Goal: Task Accomplishment & Management: Complete application form

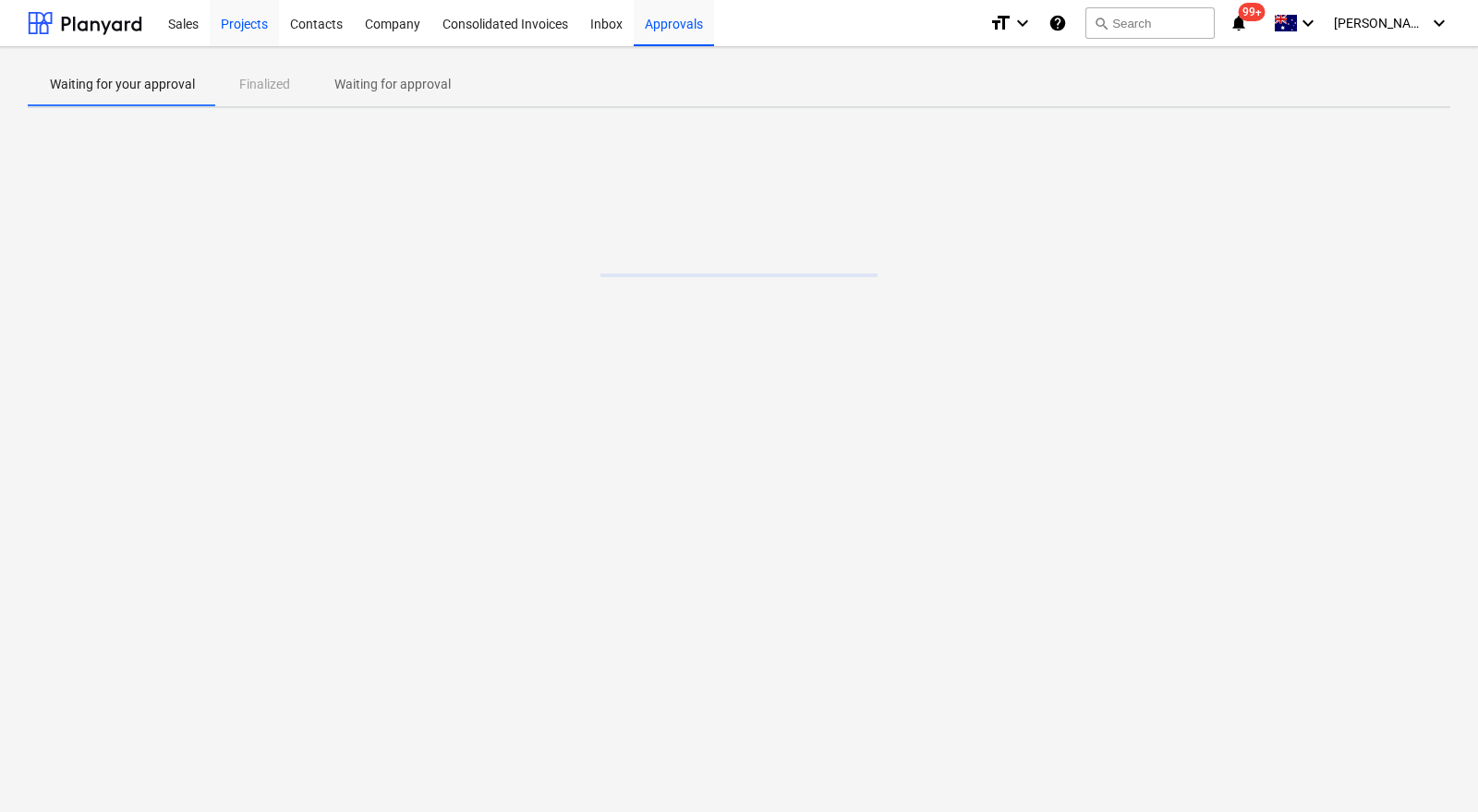
click at [248, 28] on div "Projects" at bounding box center [244, 22] width 69 height 48
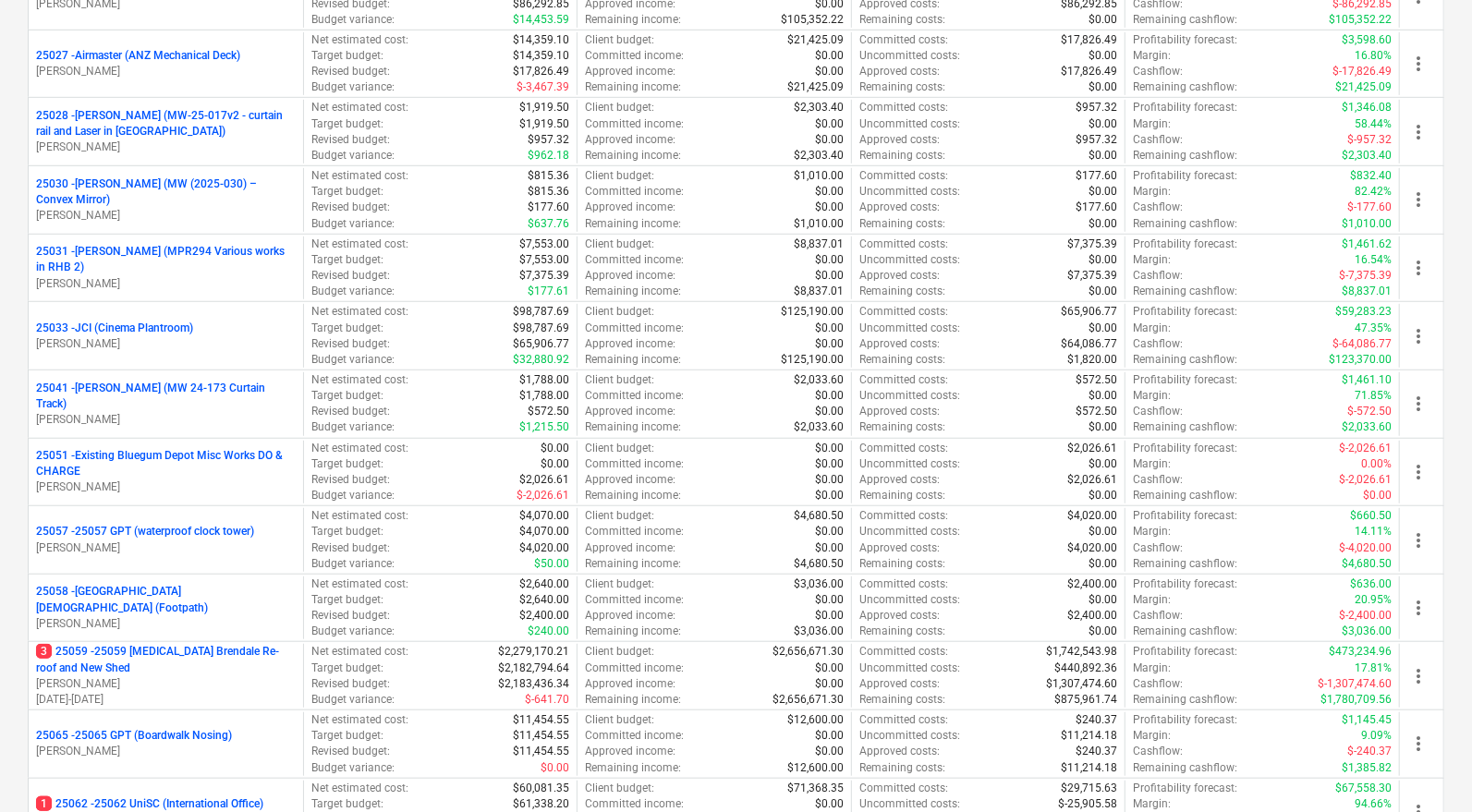
scroll to position [672, 0]
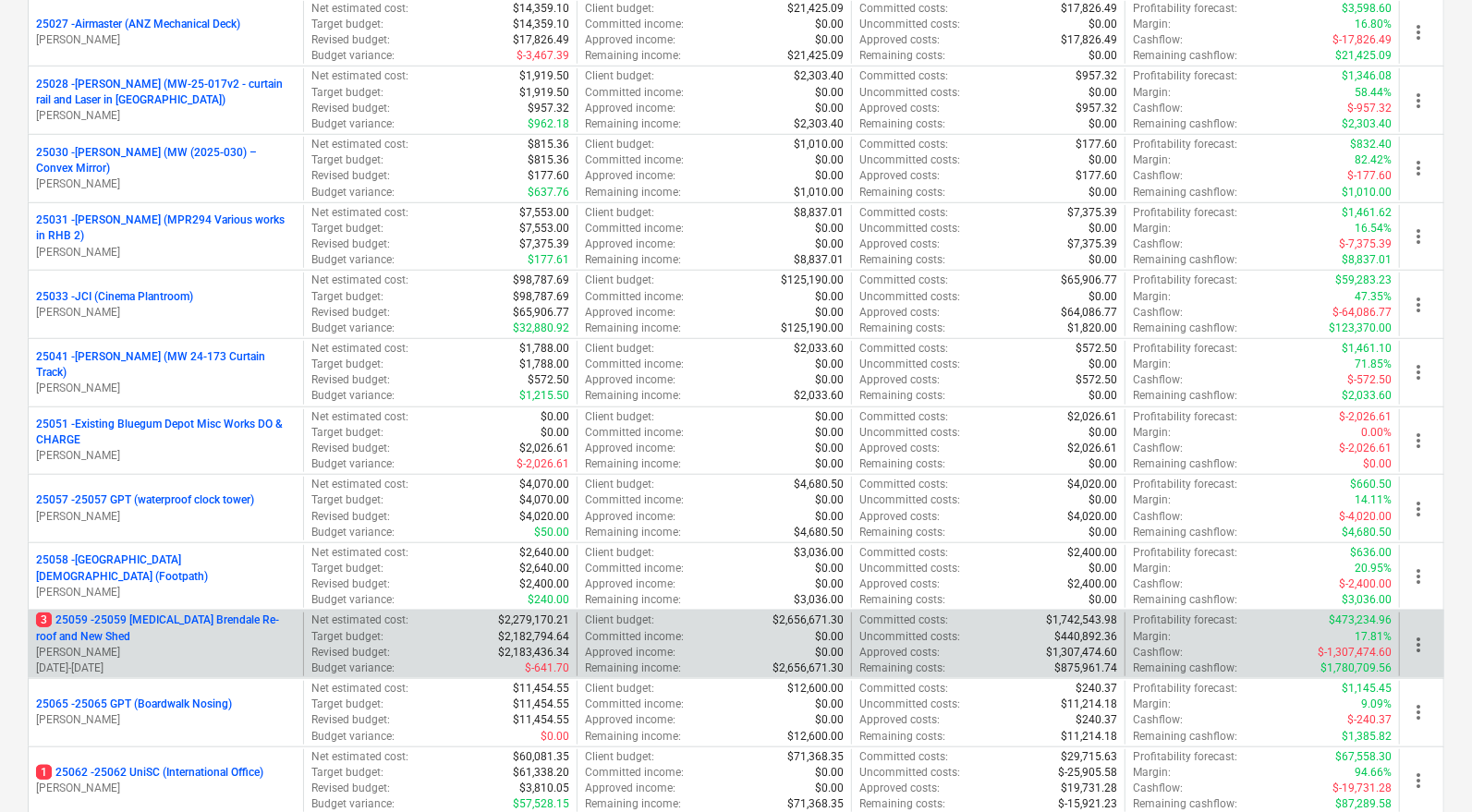
click at [187, 612] on p "3 25059 - 25059 [MEDICAL_DATA] Brendale Re-roof and New Shed" at bounding box center [166, 628] width 259 height 32
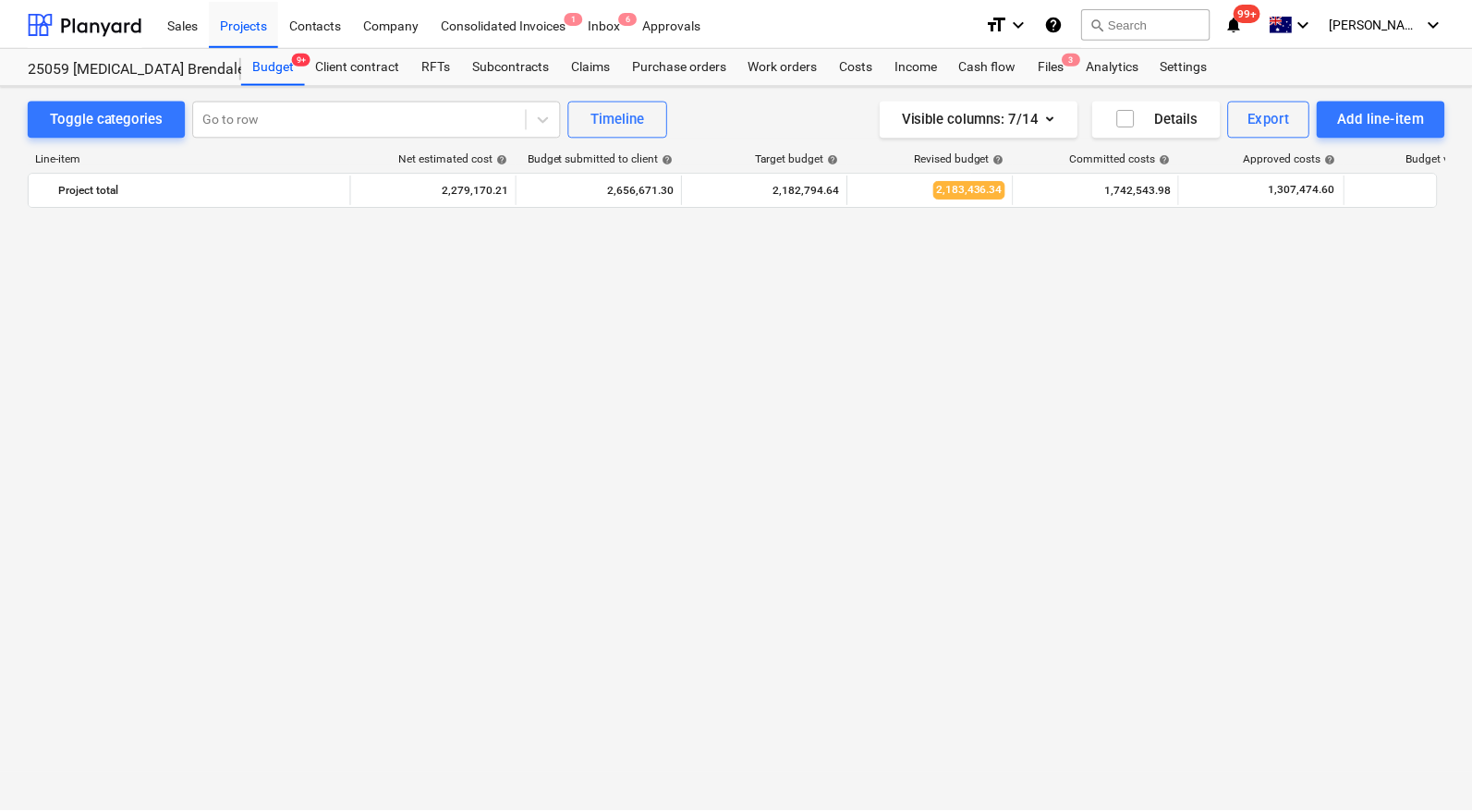
scroll to position [3260, 0]
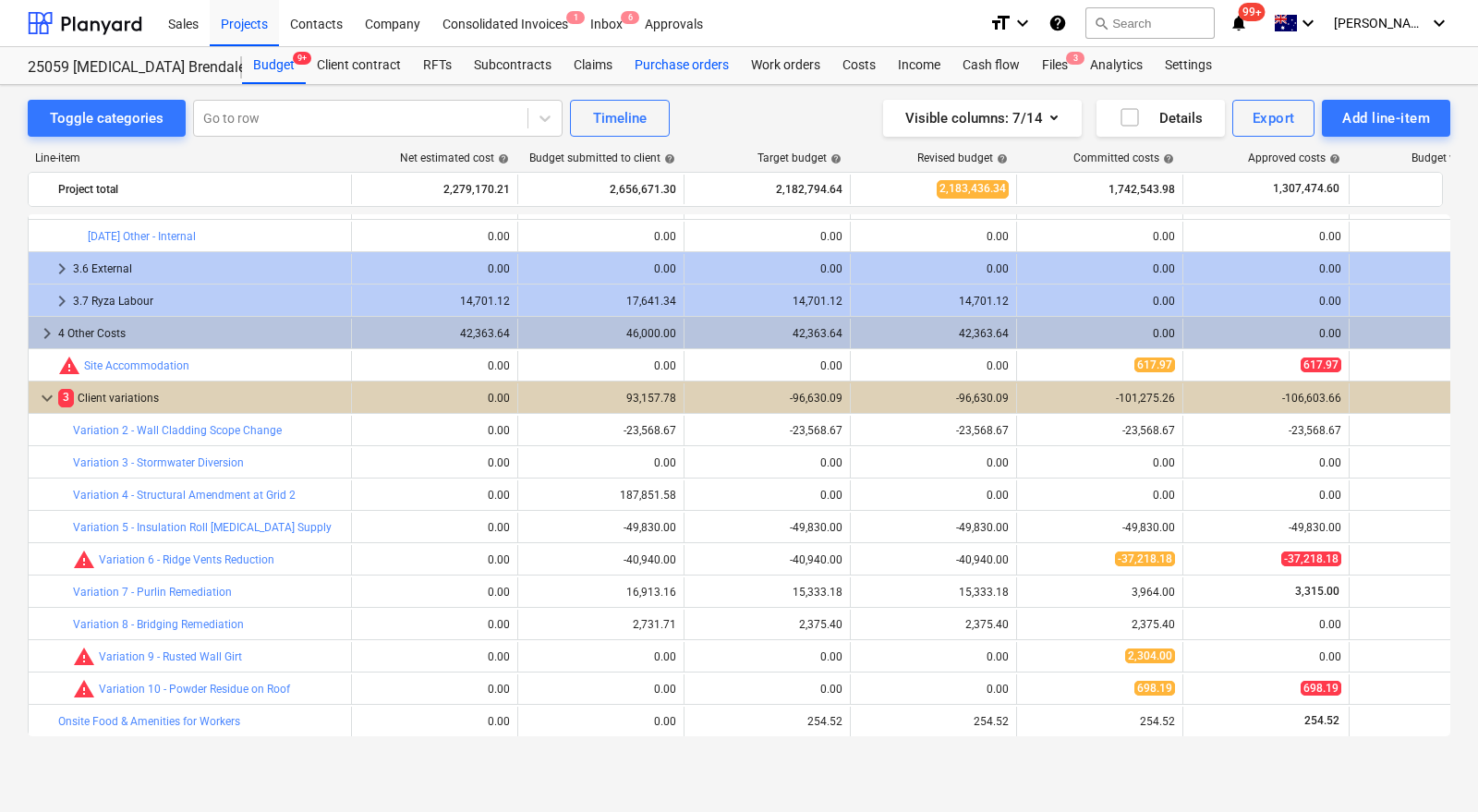
click at [674, 66] on div "Purchase orders" at bounding box center [682, 66] width 117 height 37
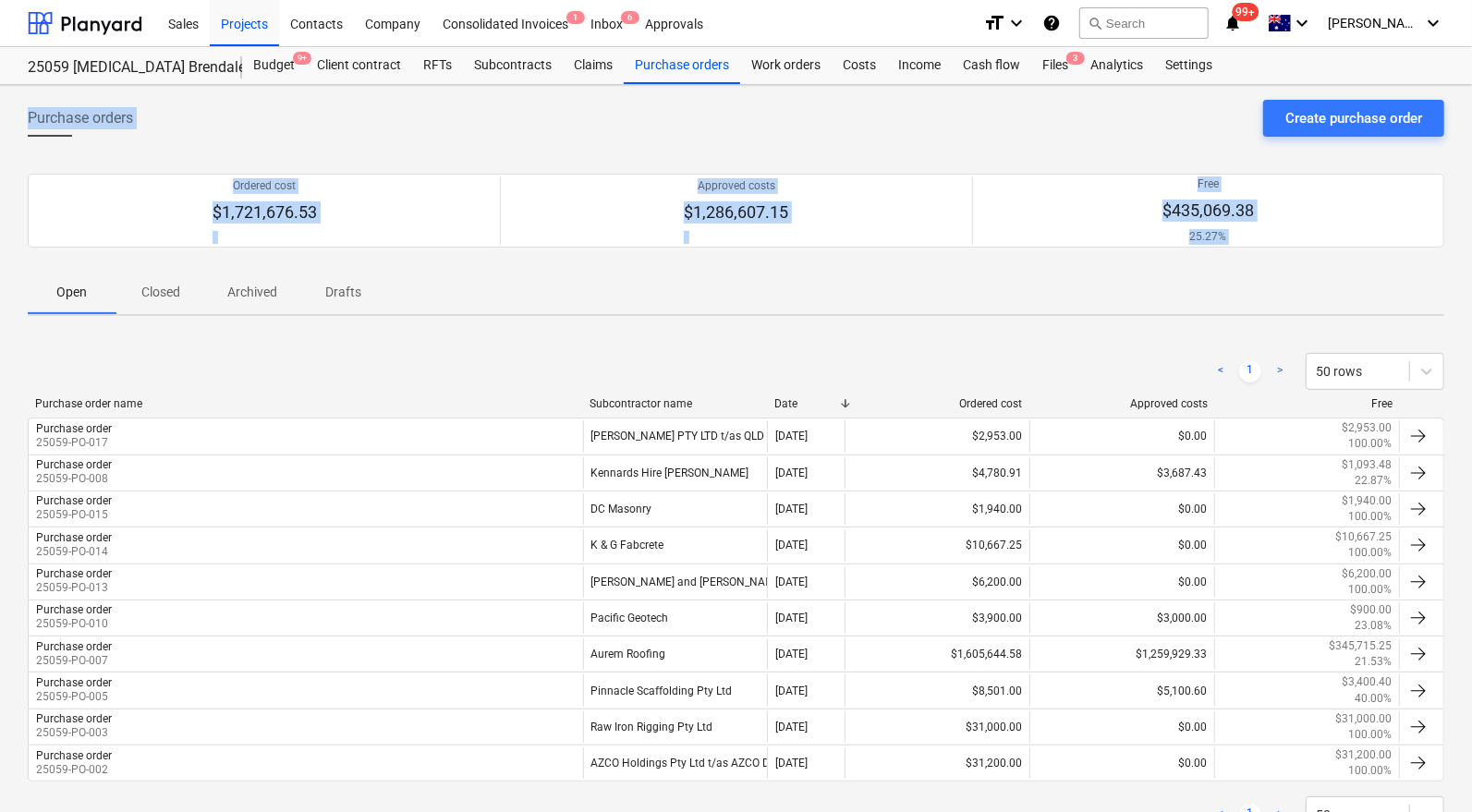
drag, startPoint x: 658, startPoint y: 387, endPoint x: 1447, endPoint y: -21, distance: 888.2
click at [1447, 0] on html "Sales Projects Contacts Company Consolidated Invoices 1 Inbox 6 Approvals forma…" at bounding box center [736, 406] width 1472 height 812
click at [1116, 102] on div "Purchase orders Create purchase order" at bounding box center [736, 125] width 1417 height 51
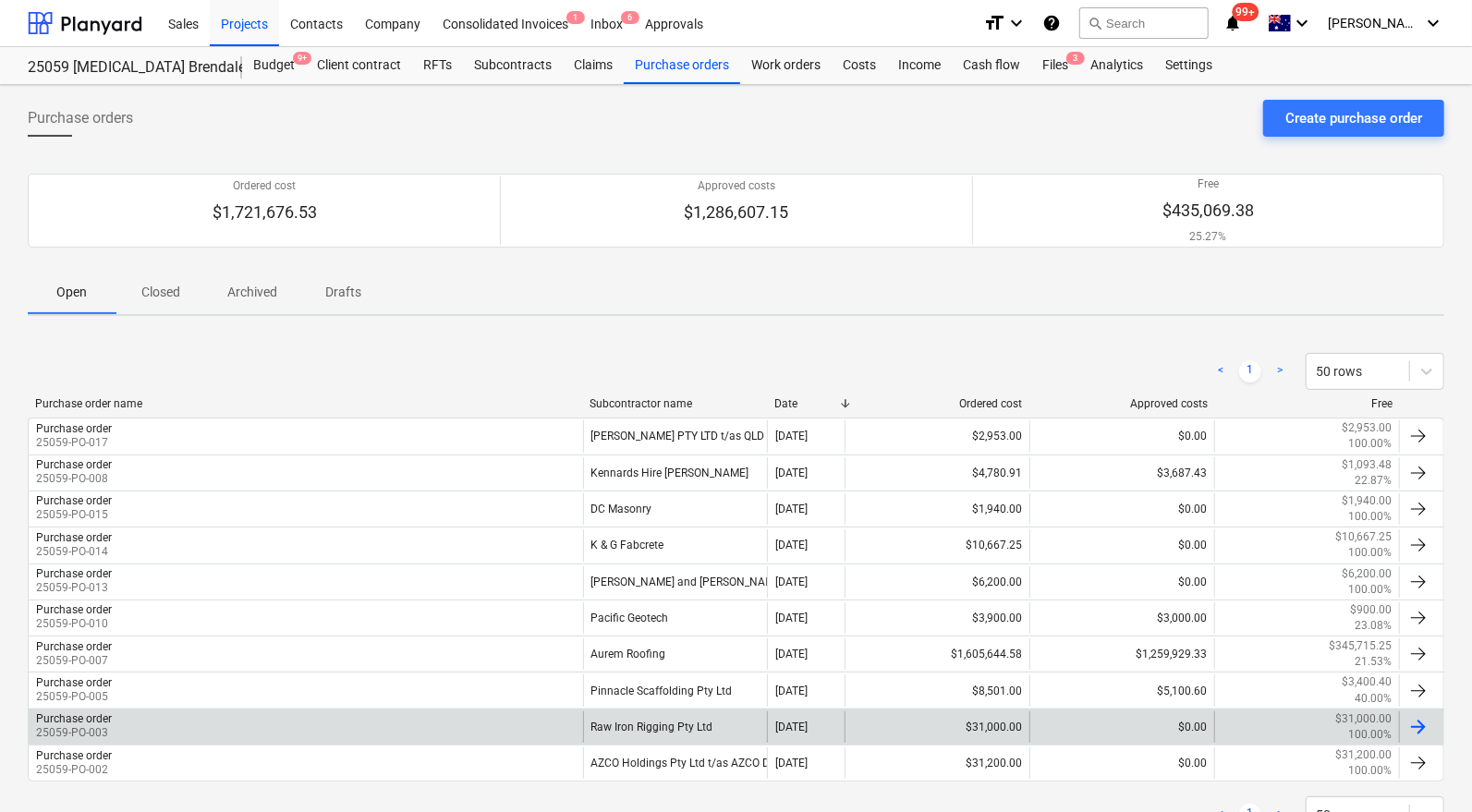
click at [638, 721] on div "Raw Iron Rigging Pty Ltd" at bounding box center [675, 727] width 185 height 32
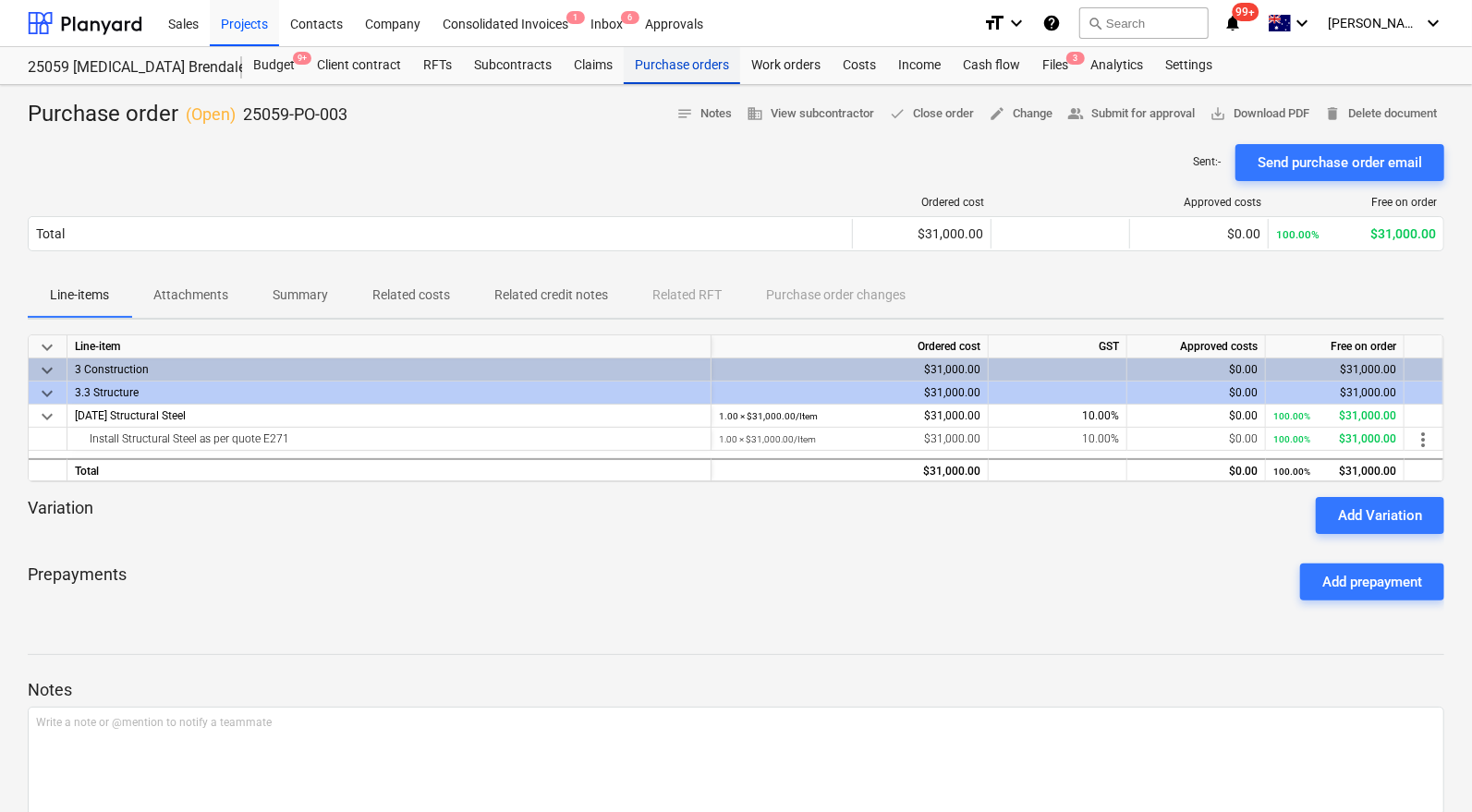
click at [663, 70] on div "Purchase orders" at bounding box center [682, 66] width 117 height 37
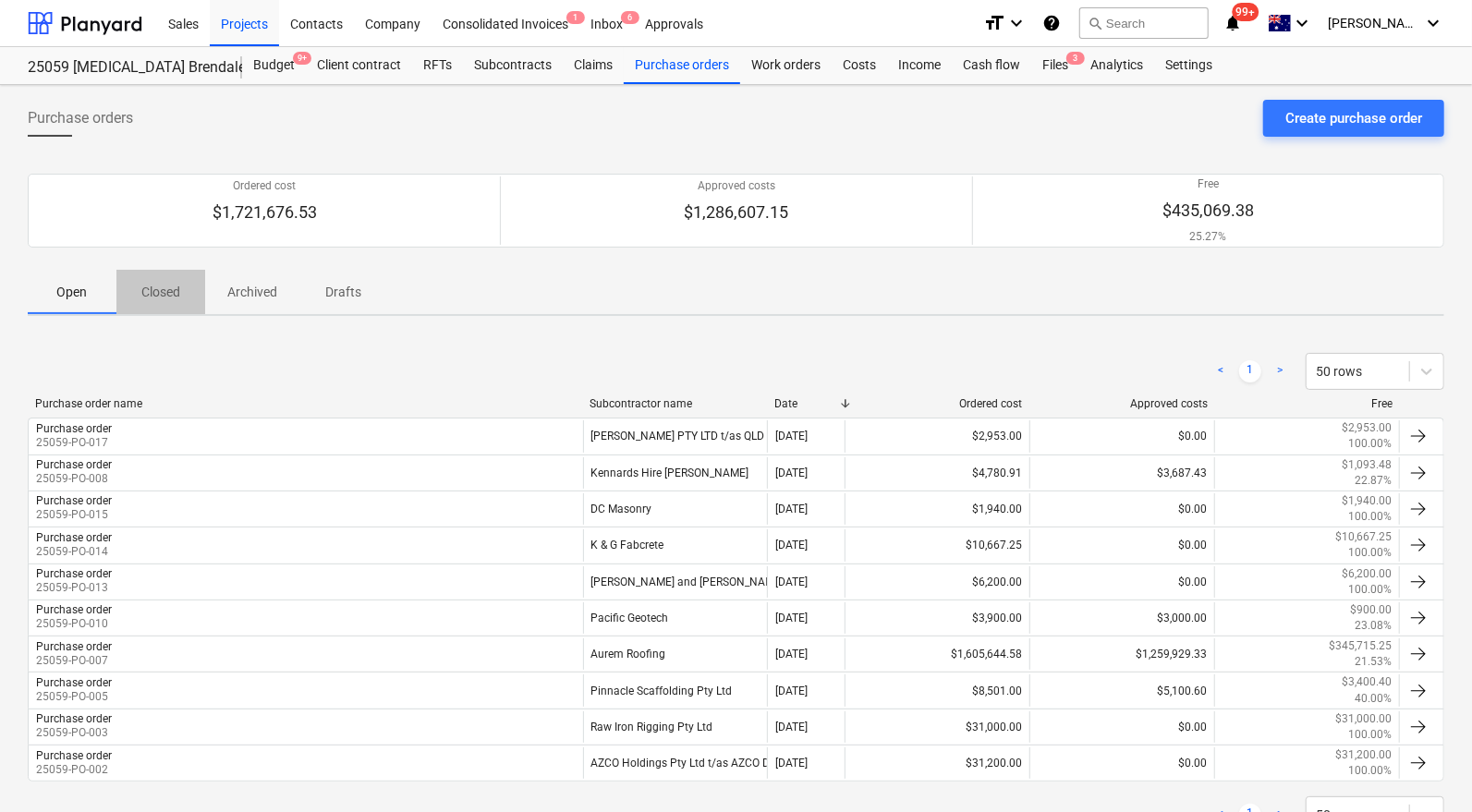
click at [168, 301] on span "Closed" at bounding box center [160, 292] width 89 height 31
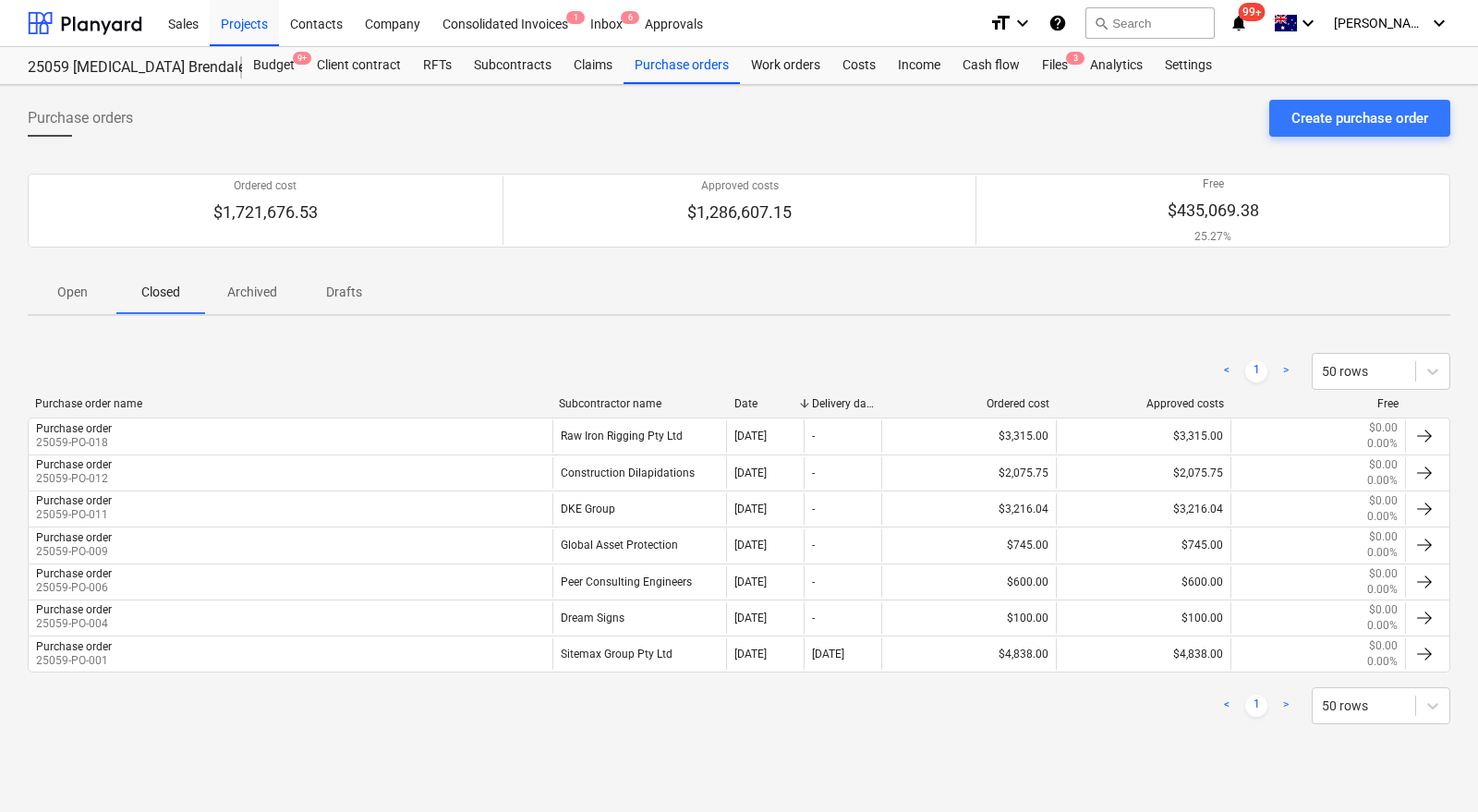
click at [74, 287] on p "Open" at bounding box center [73, 292] width 45 height 20
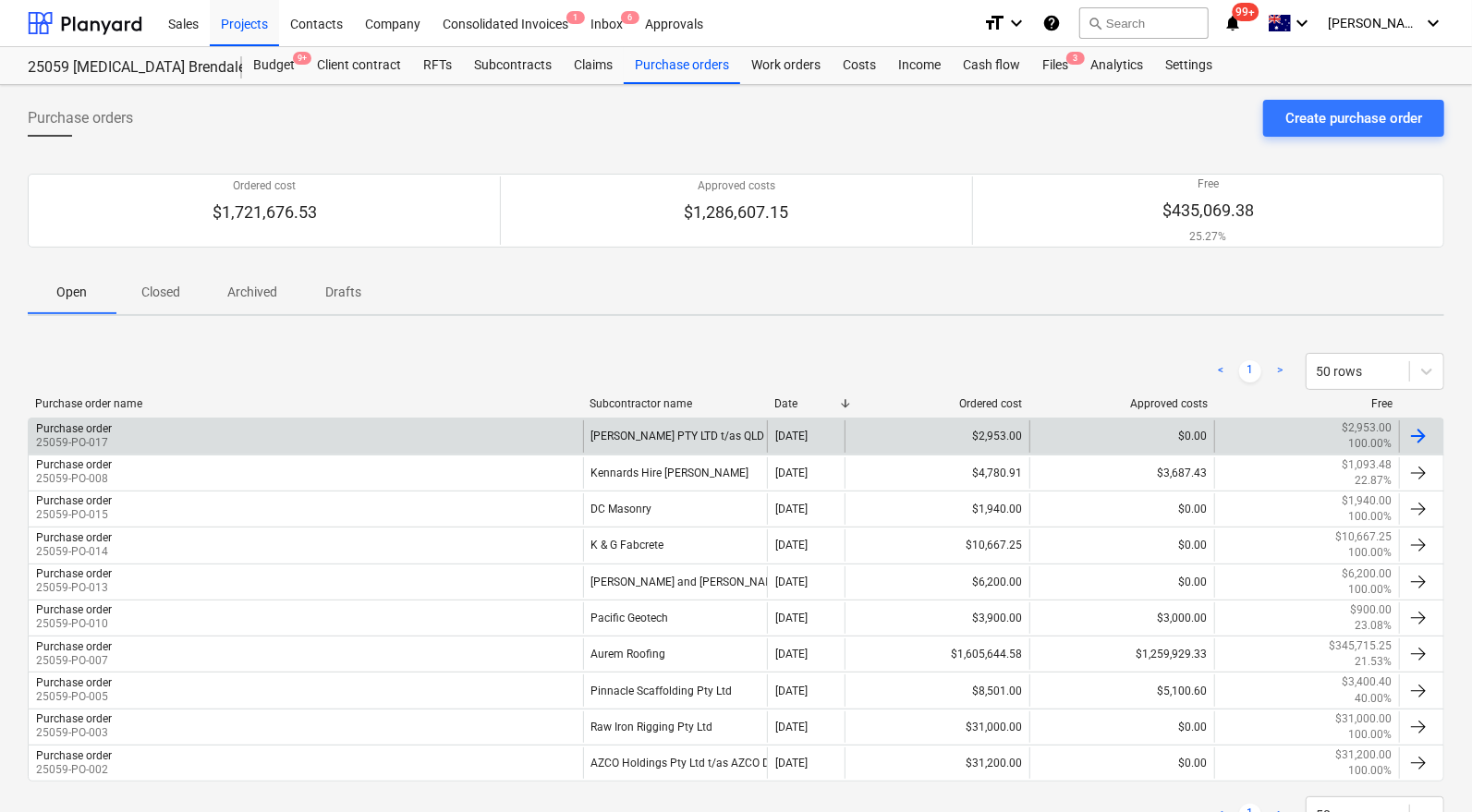
click at [633, 435] on div "[PERSON_NAME] PTY LTD t/as QLD Posts and Beams" at bounding box center [675, 436] width 185 height 32
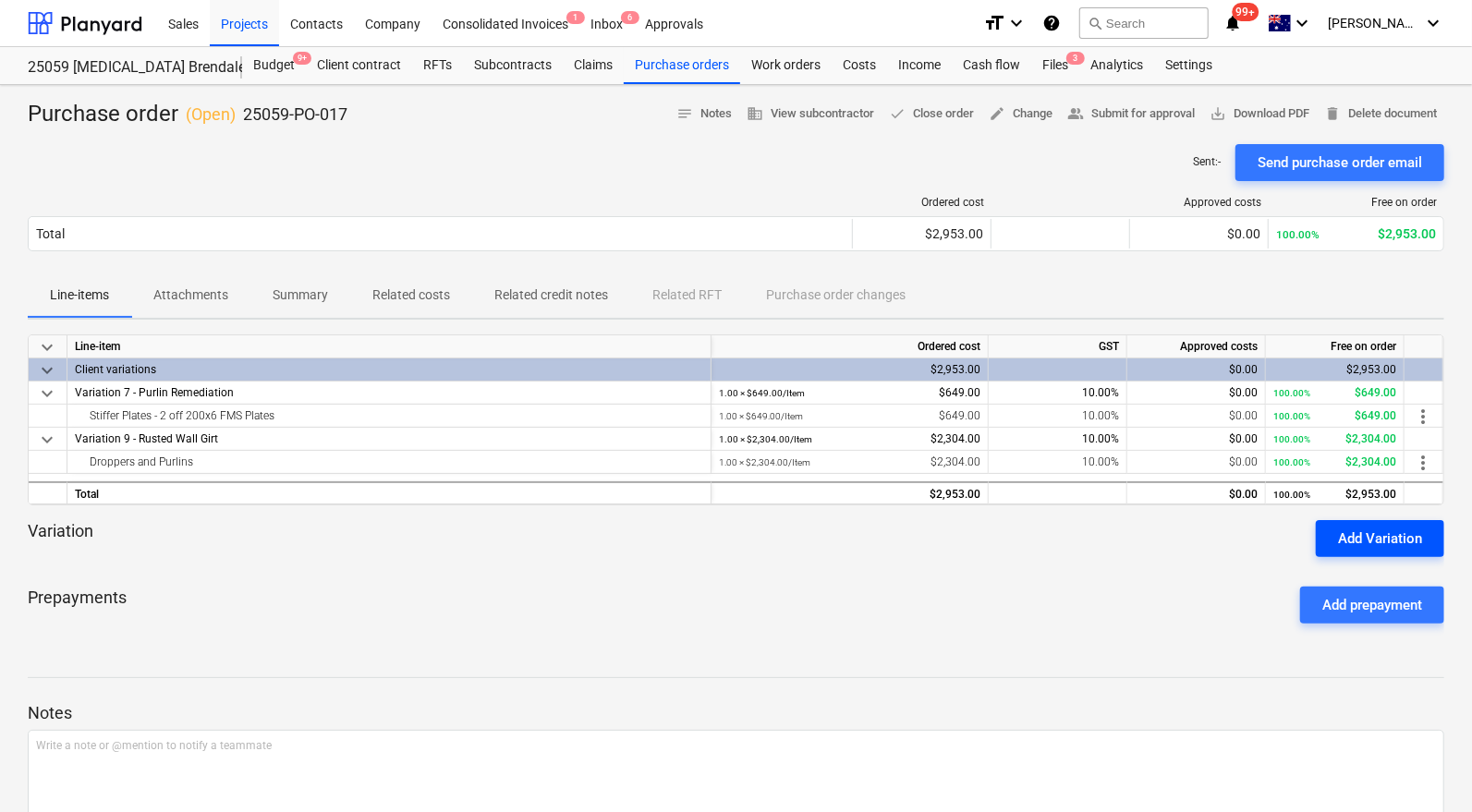
click at [1347, 539] on div "Add Variation" at bounding box center [1381, 539] width 84 height 24
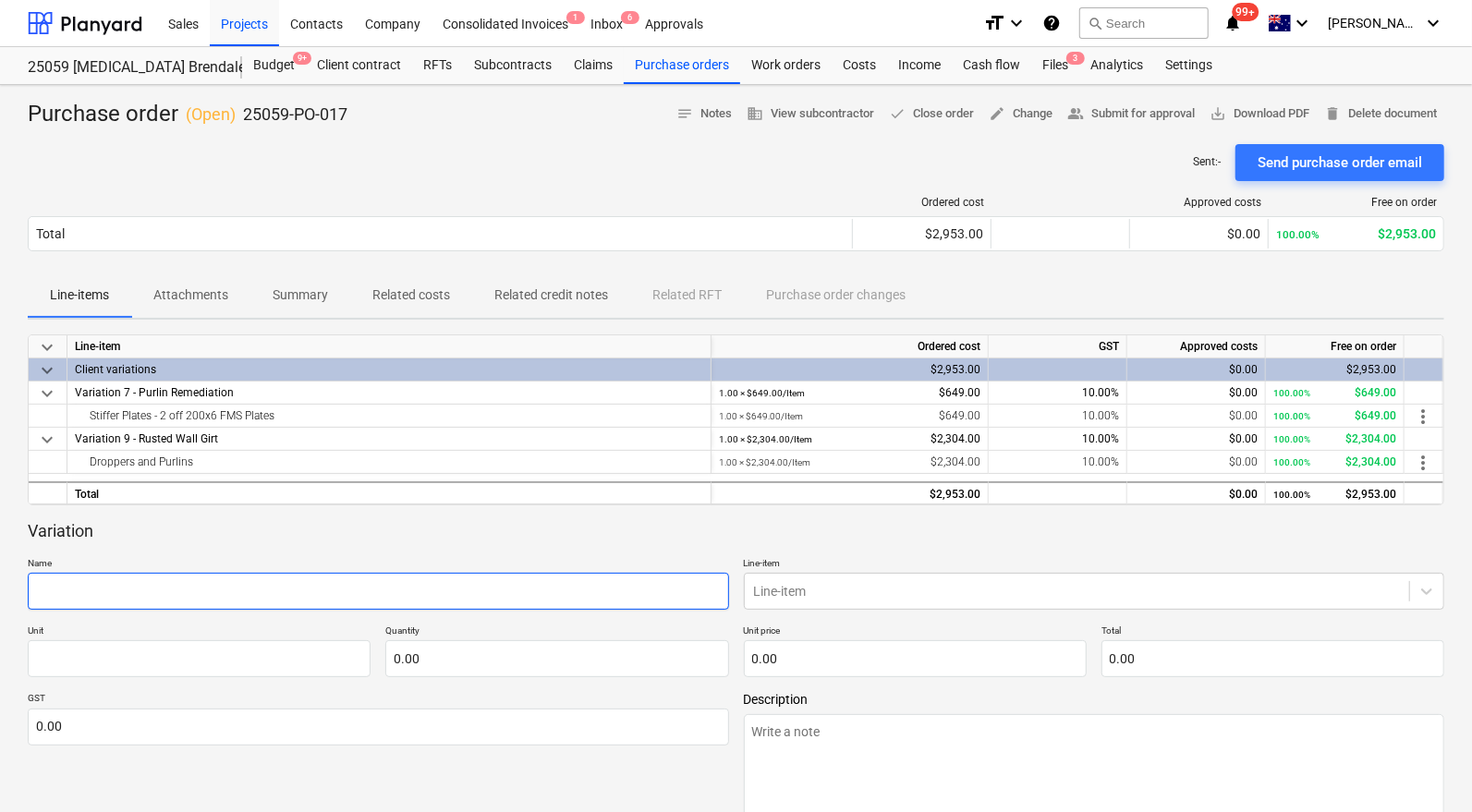
click at [576, 589] on input "text" at bounding box center [379, 591] width 701 height 37
paste input "Structural Amendment at Grid 2"
type textarea "x"
type input "Structural Amendment at Grid 2"
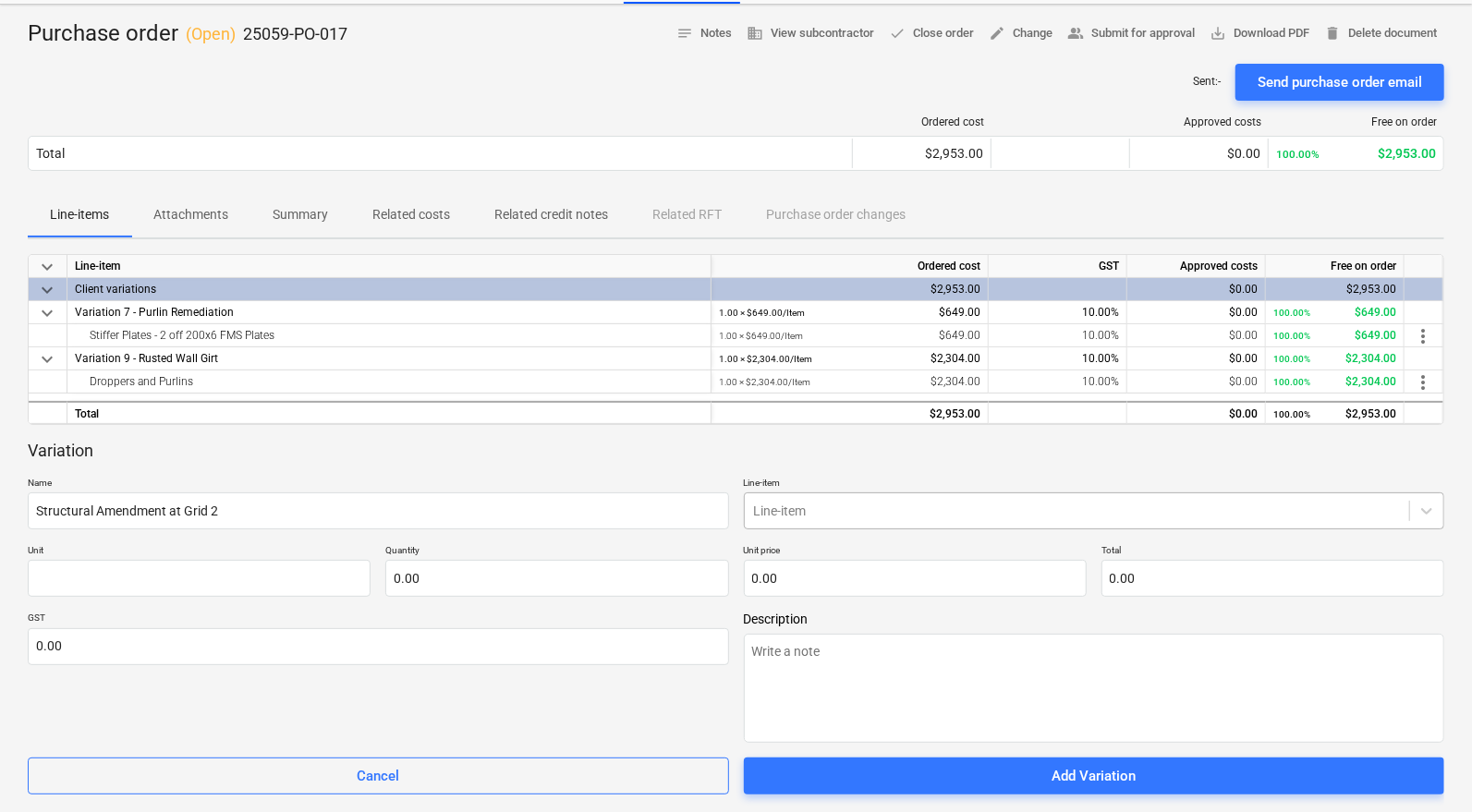
click at [966, 582] on body "Sales Projects Contacts Company Consolidated Invoices 1 Inbox 6 Approvals forma…" at bounding box center [736, 325] width 1472 height 812
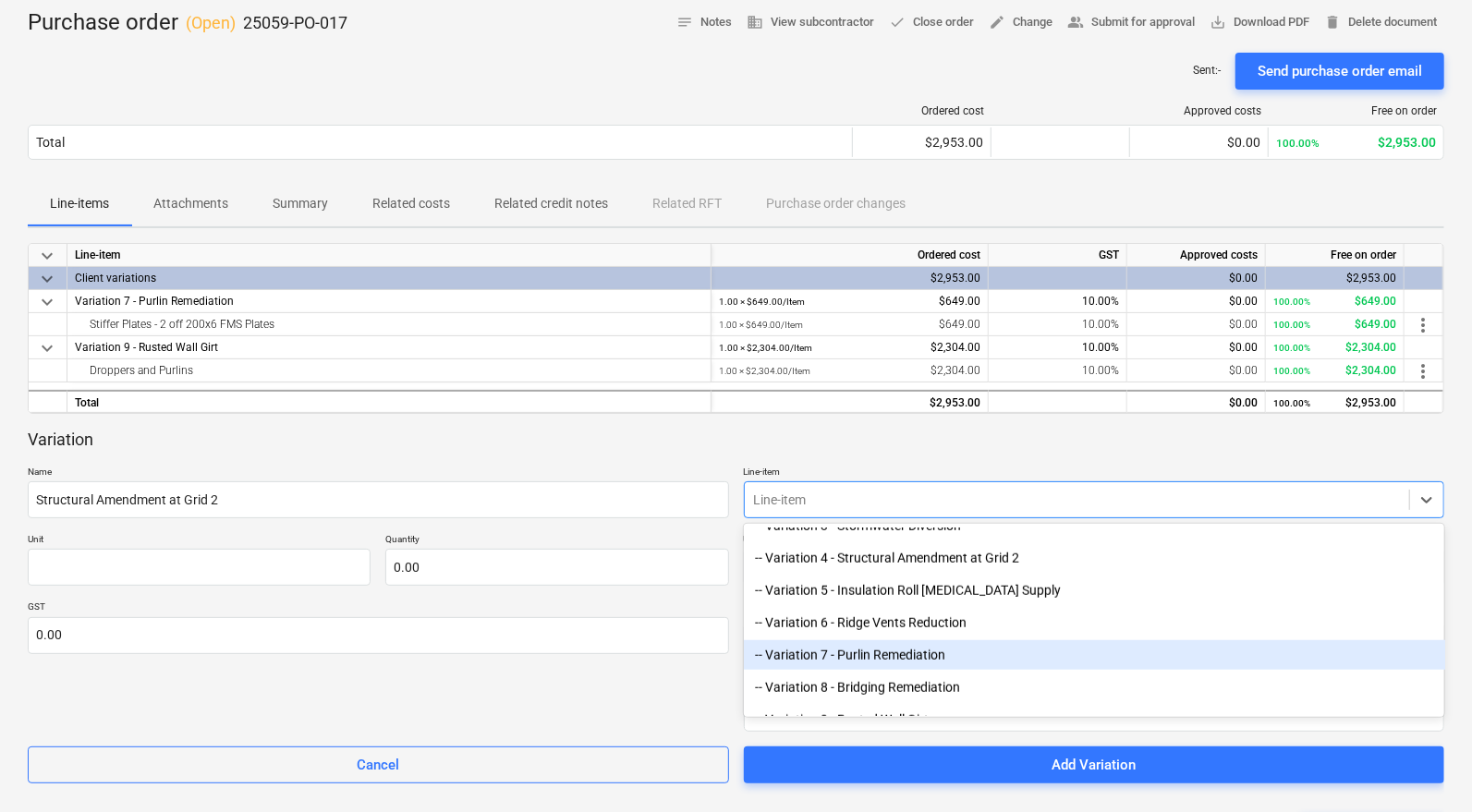
scroll to position [5512, 0]
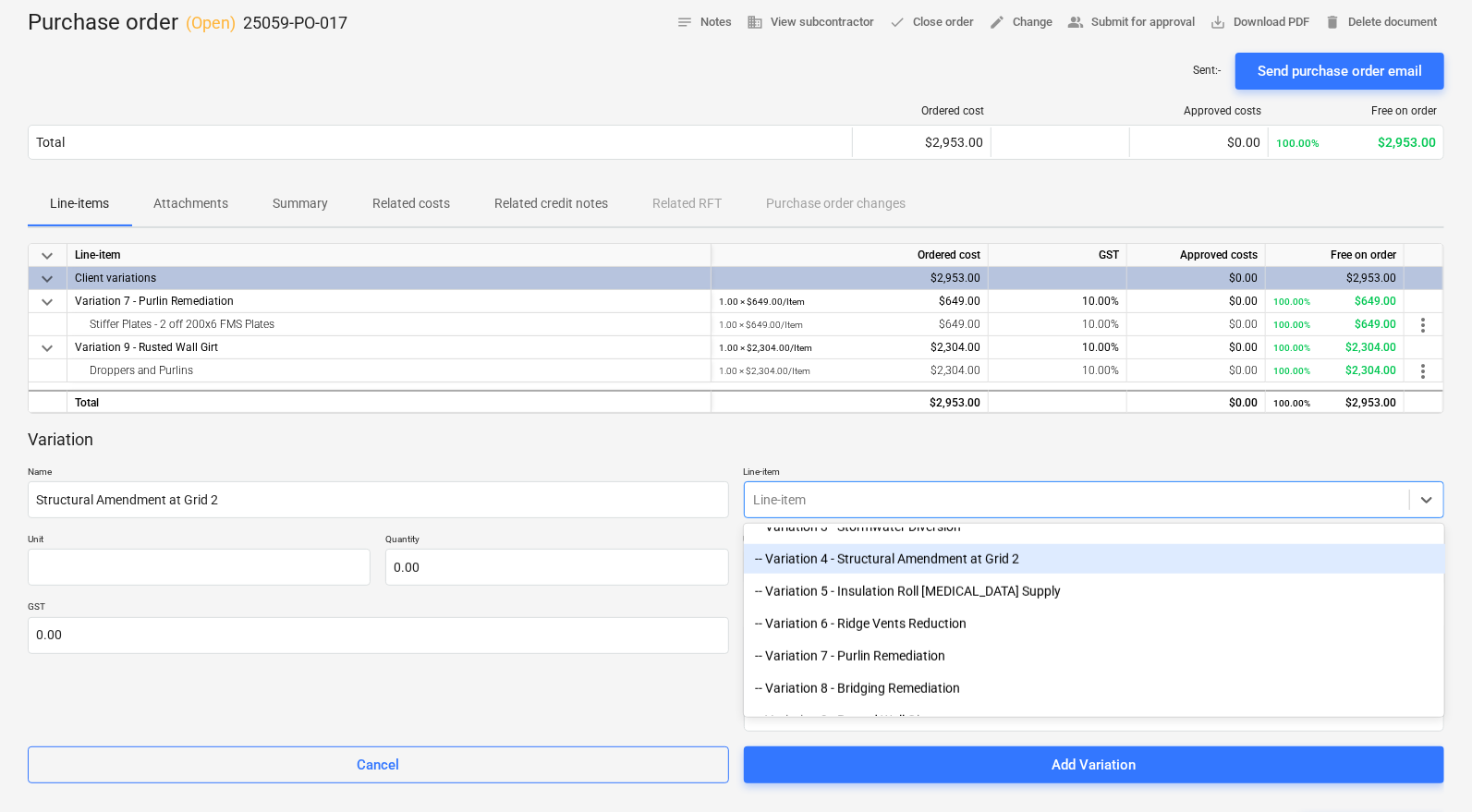
click at [967, 560] on div "-- Variation 4 - Structural Amendment at Grid 2" at bounding box center [1095, 559] width 701 height 30
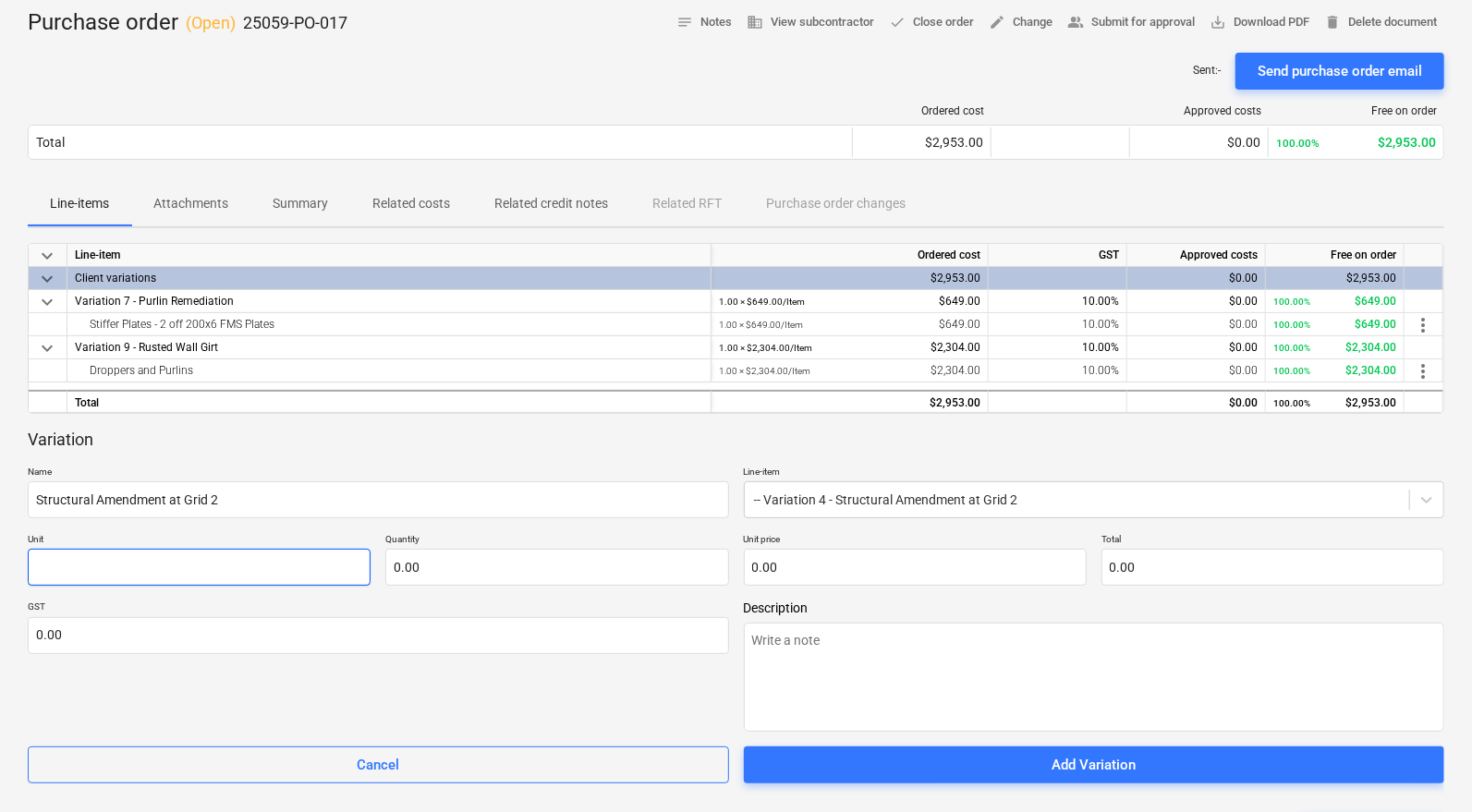
click at [279, 571] on input "text" at bounding box center [200, 568] width 343 height 37
type textarea "x"
type input "I"
type textarea "x"
type input "It"
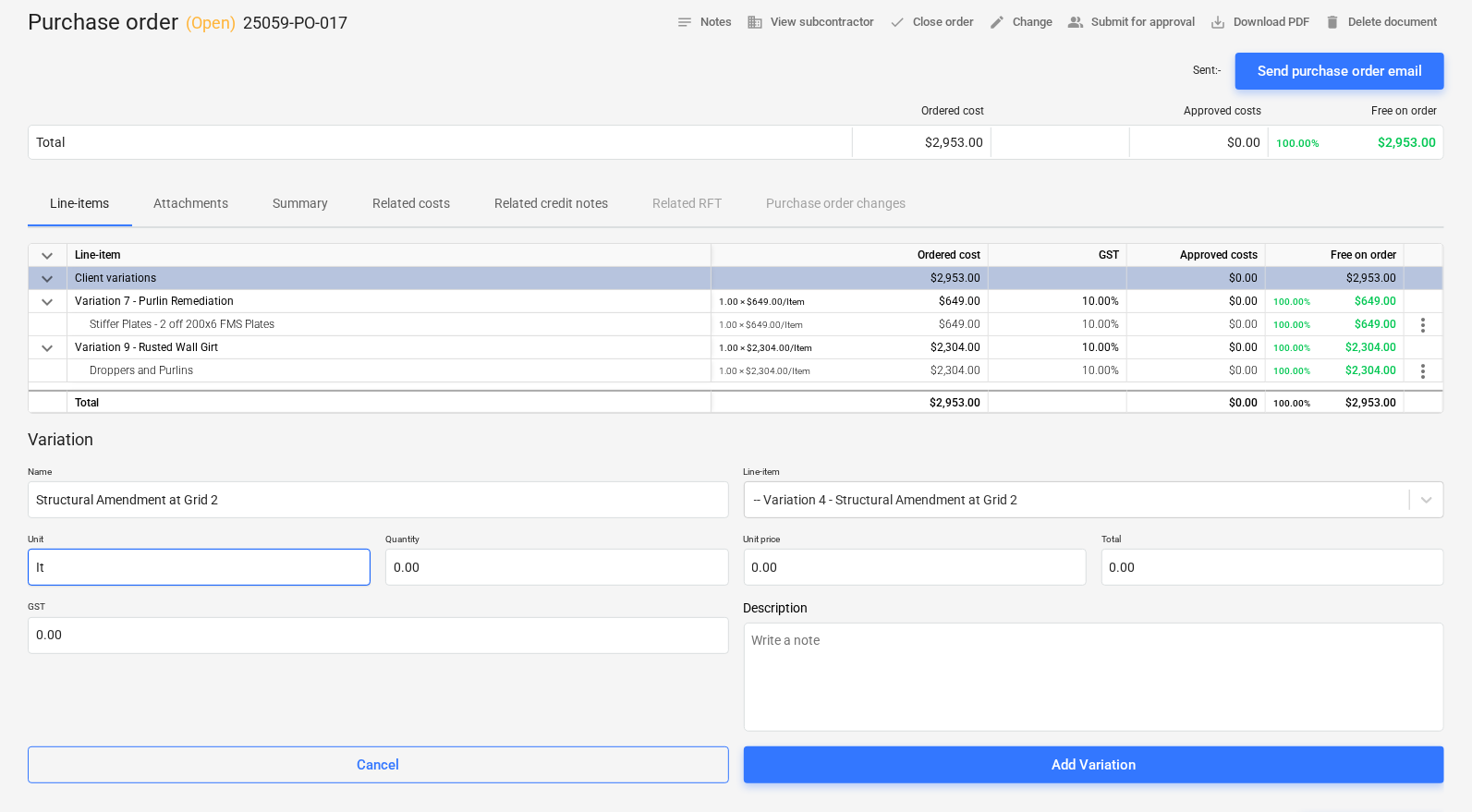
type textarea "x"
type input "Ite"
type textarea "x"
type input "Item"
click at [425, 557] on input "text" at bounding box center [557, 568] width 343 height 37
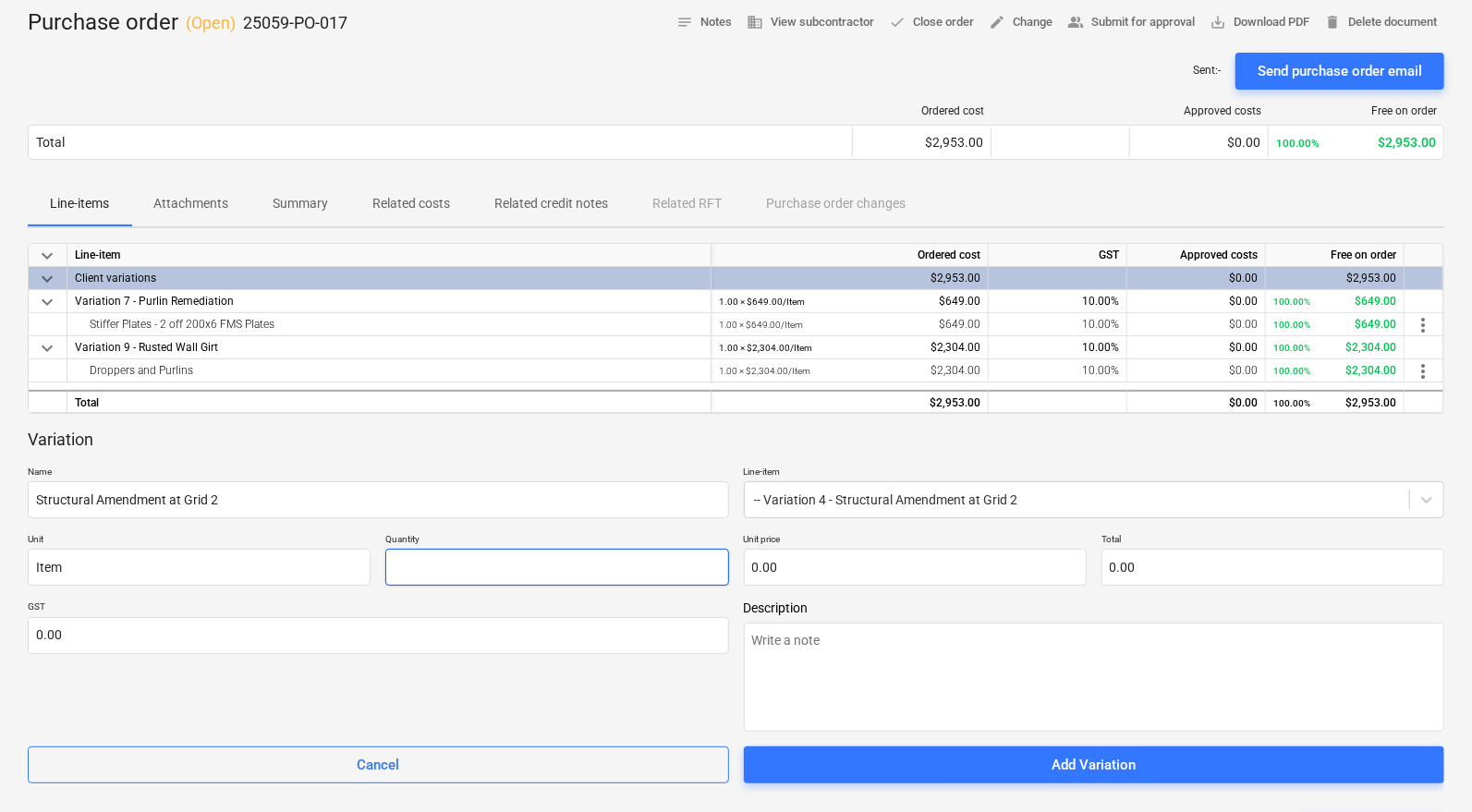
type textarea "x"
type input "1.00"
click at [786, 569] on input "text" at bounding box center [916, 568] width 343 height 37
type input "0.00"
type textarea "x"
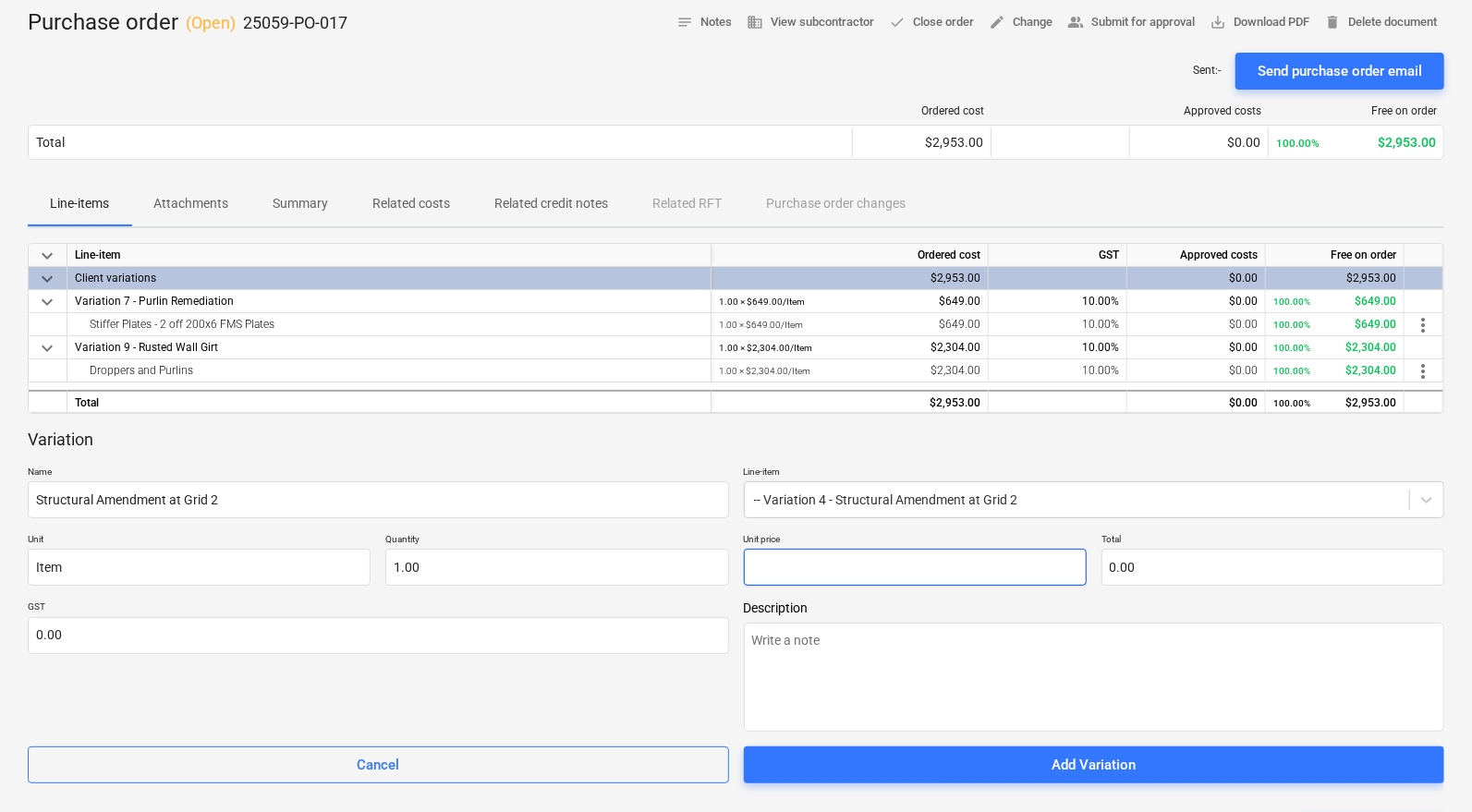
type input "4"
type input "4.00"
type textarea "x"
type input "46"
type input "46.00"
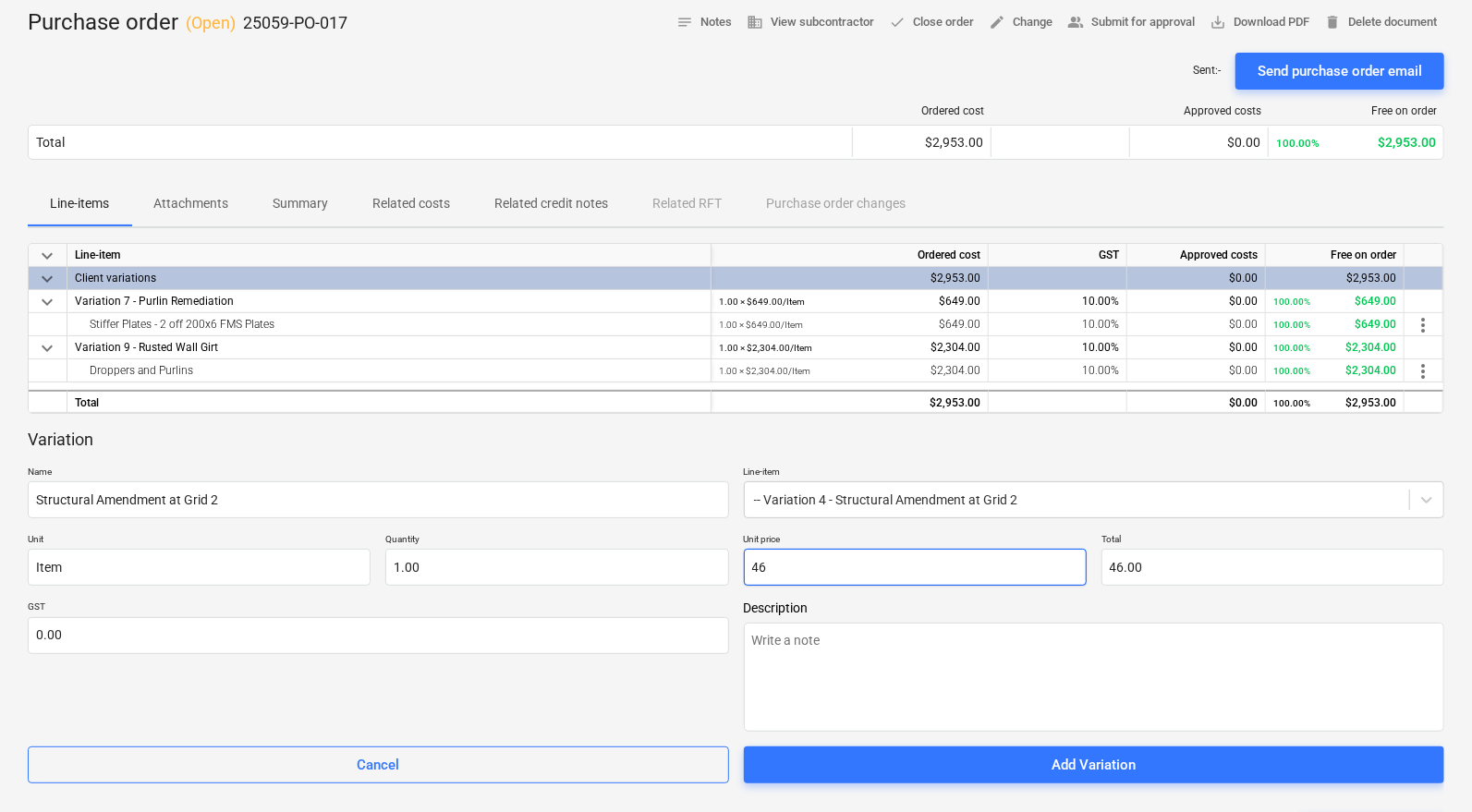
type textarea "x"
type input "466"
type input "466.00"
type textarea "x"
type input "4660"
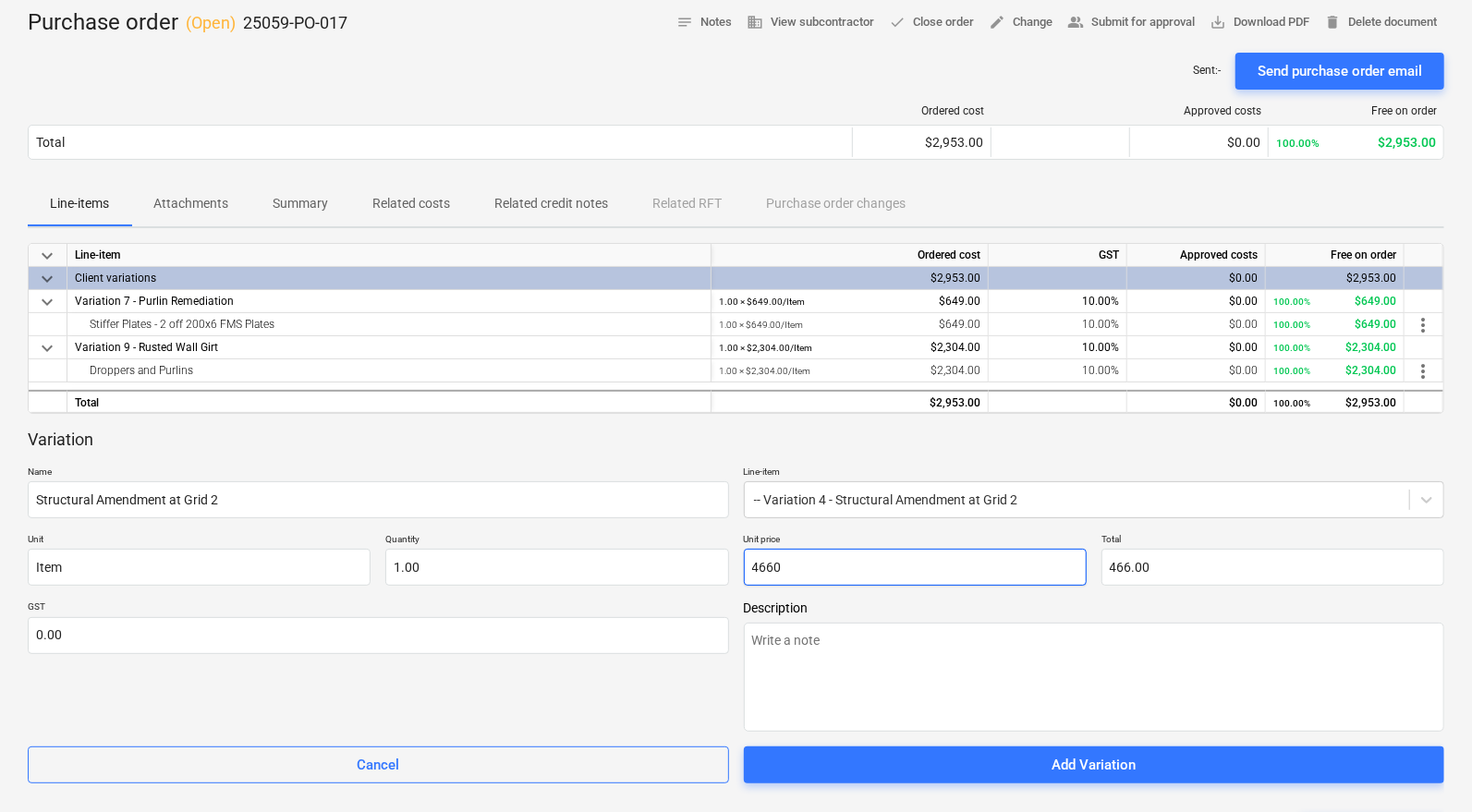
type input "4,660.00"
type textarea "x"
type input "46602"
type input "46,602.00"
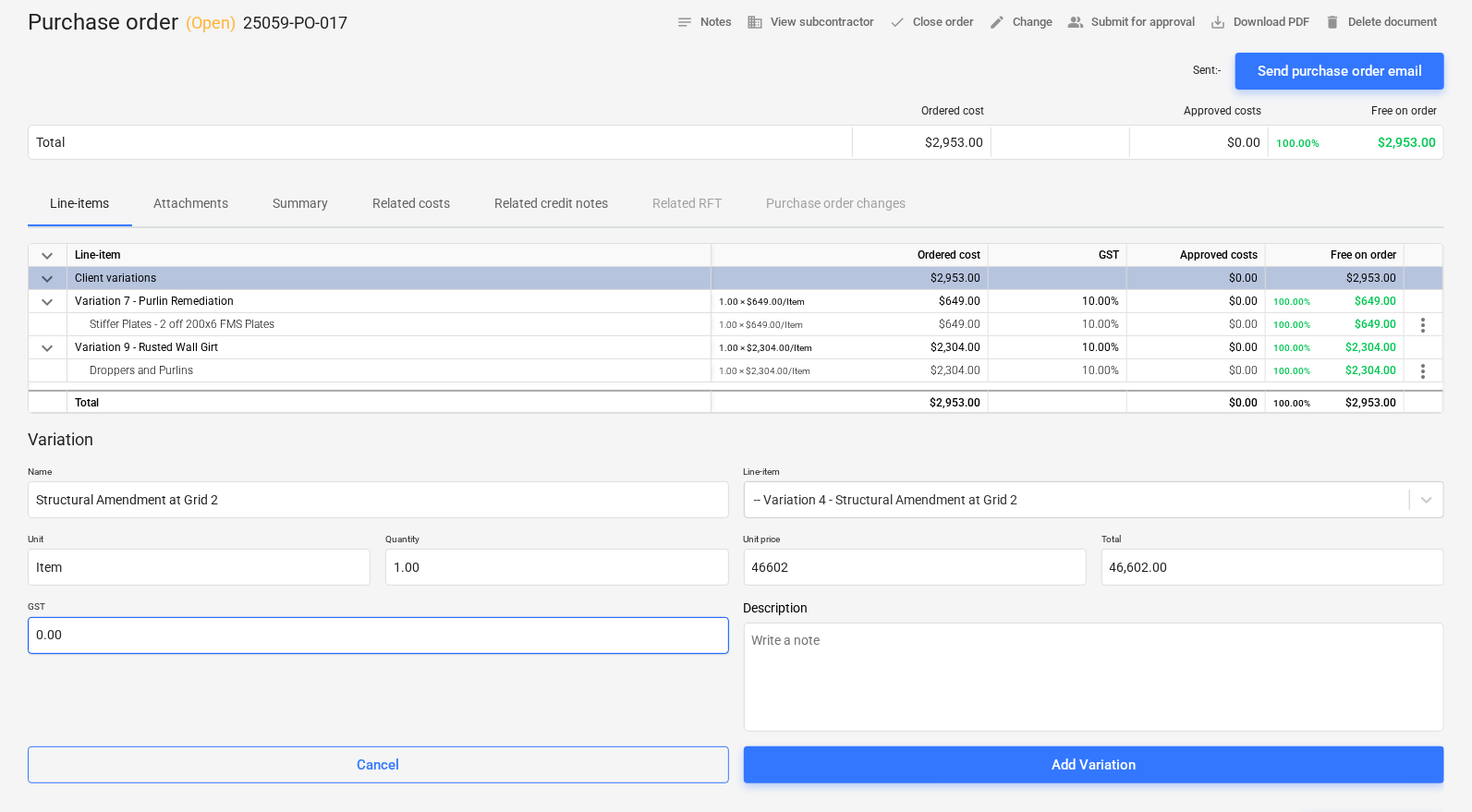
type input "46,602.00"
click at [606, 640] on input "text" at bounding box center [379, 636] width 701 height 37
type textarea "x"
type input "1"
type textarea "x"
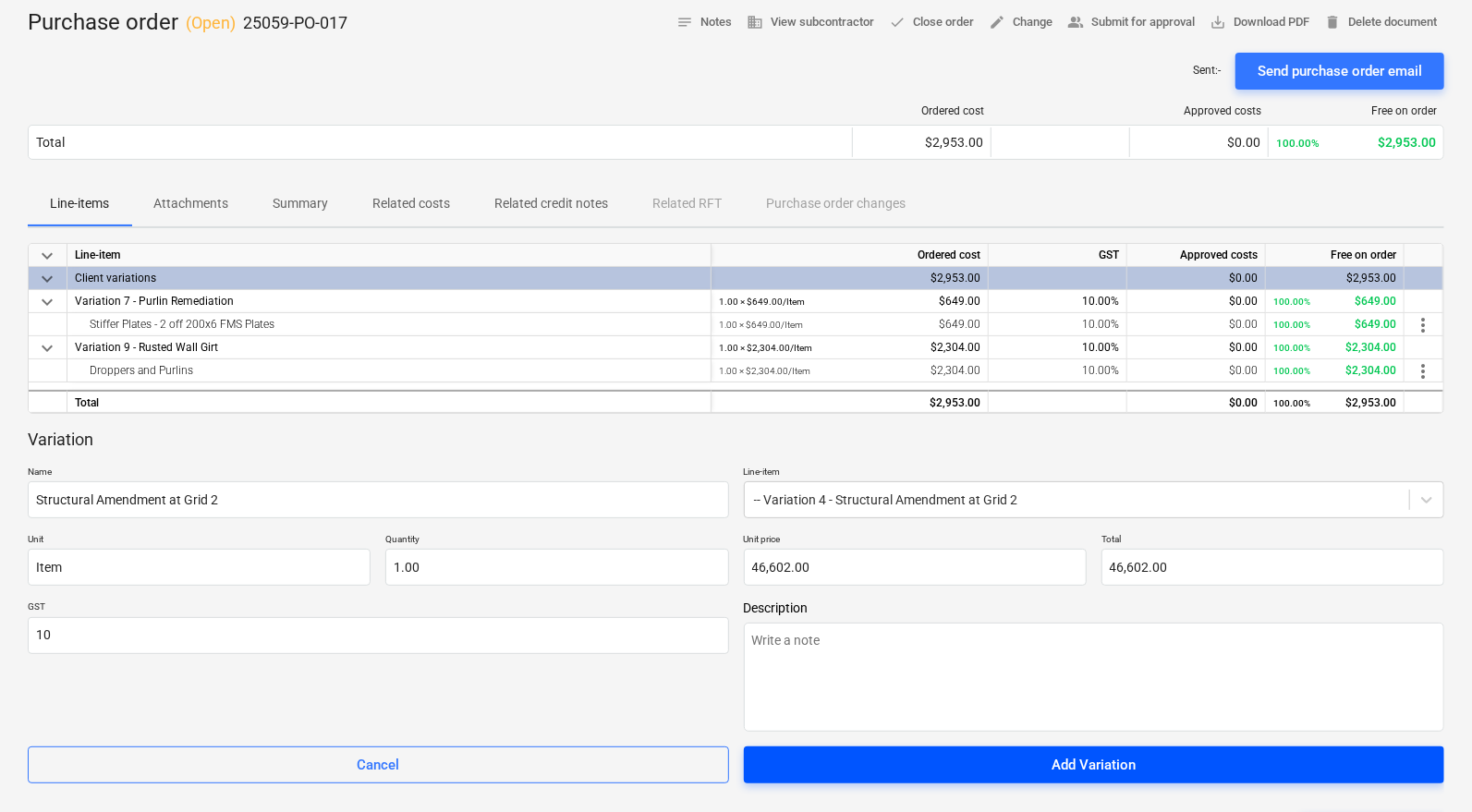
type input "10.00"
click at [1054, 763] on div "Add Variation" at bounding box center [1094, 764] width 84 height 24
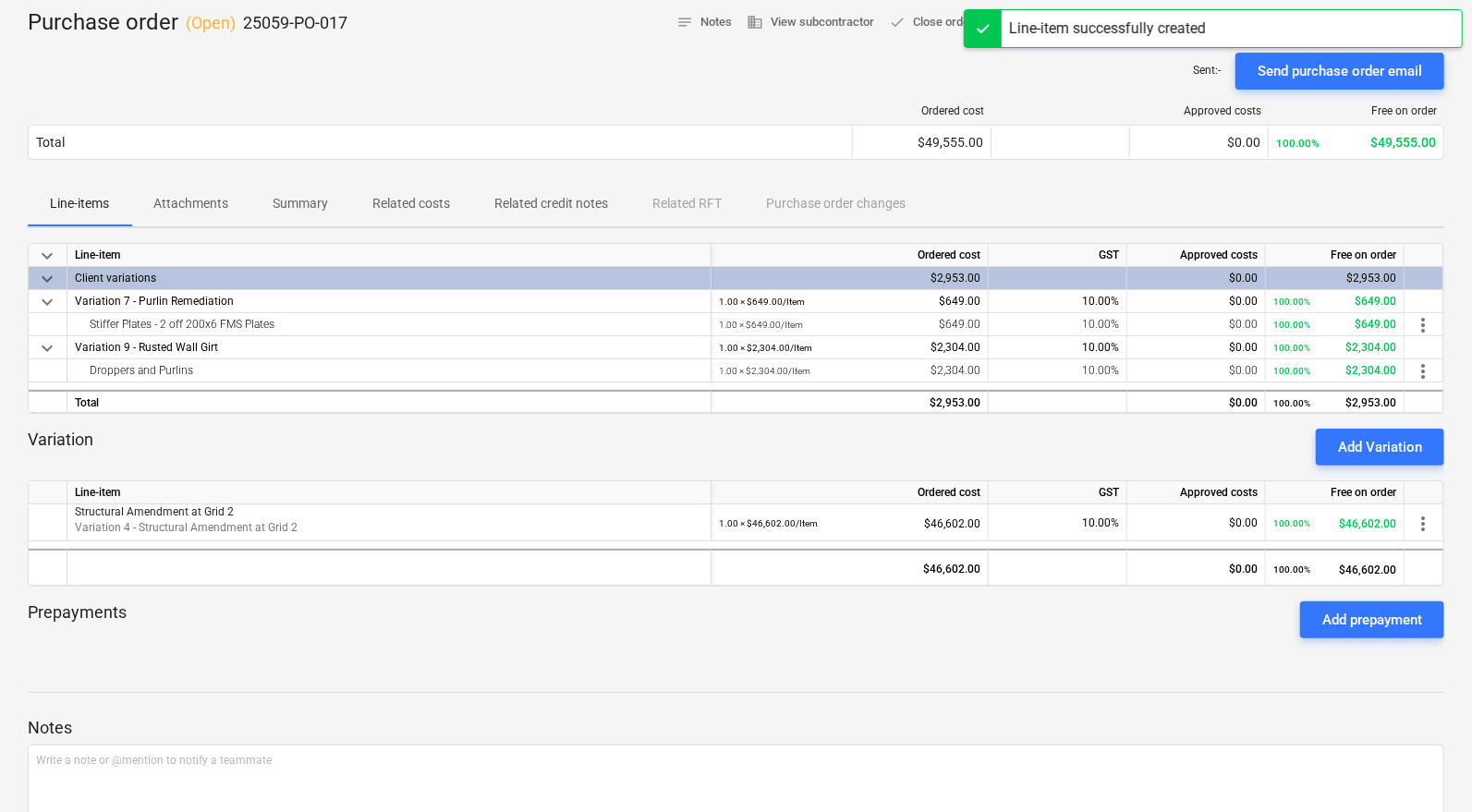
scroll to position [0, 0]
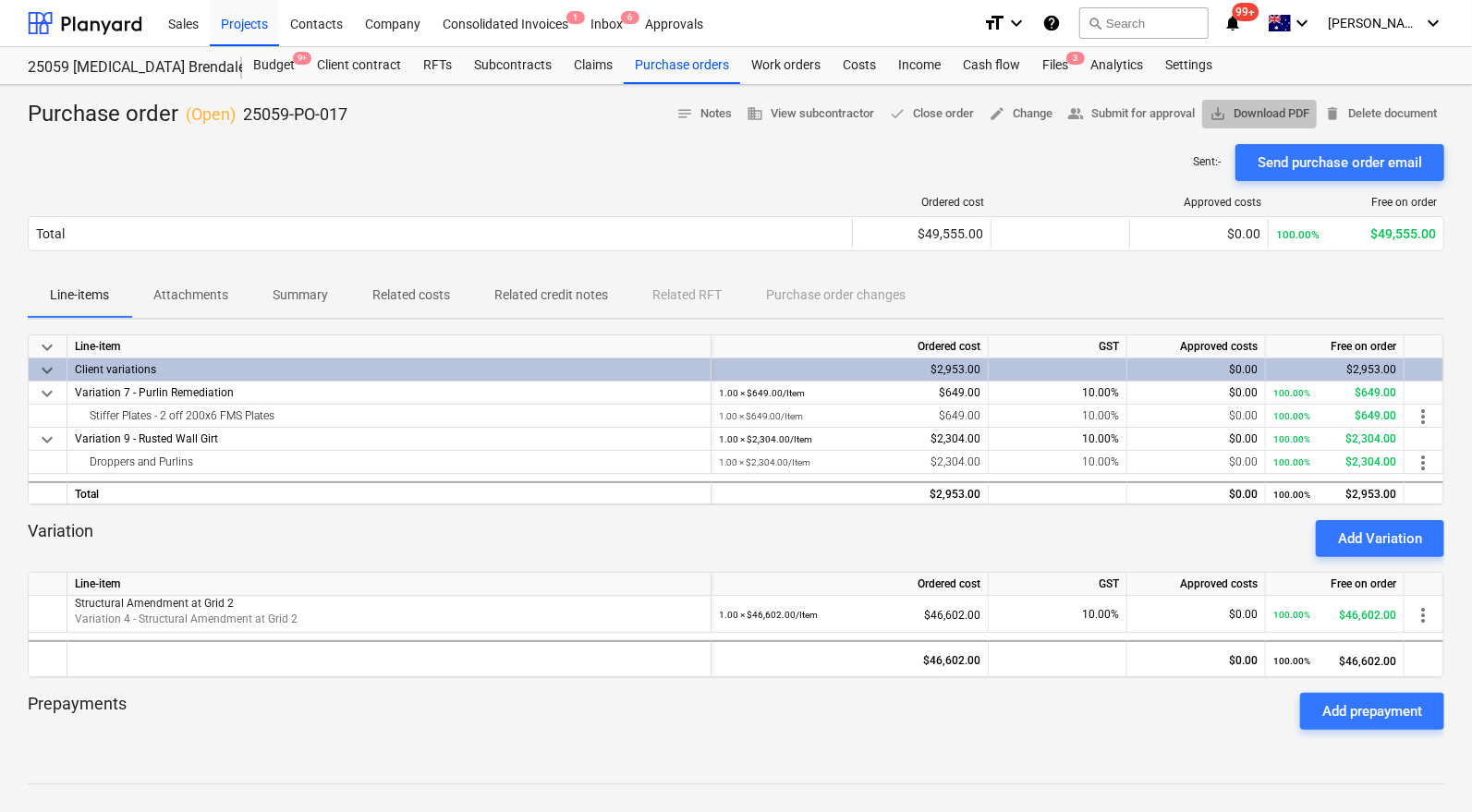
click at [1224, 112] on span "save_alt Download PDF" at bounding box center [1259, 114] width 100 height 21
click at [243, 20] on div "Projects" at bounding box center [244, 22] width 69 height 48
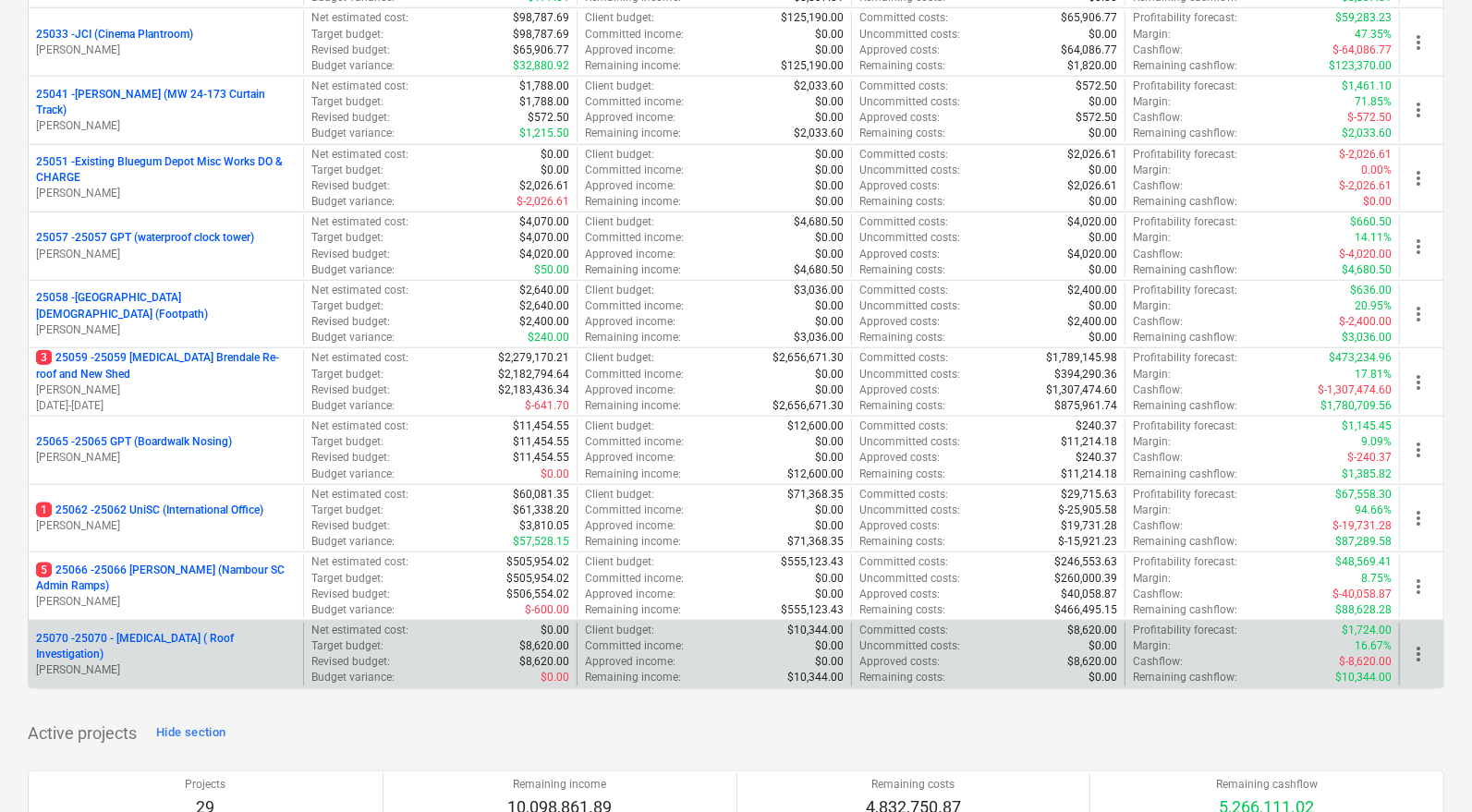
scroll to position [936, 0]
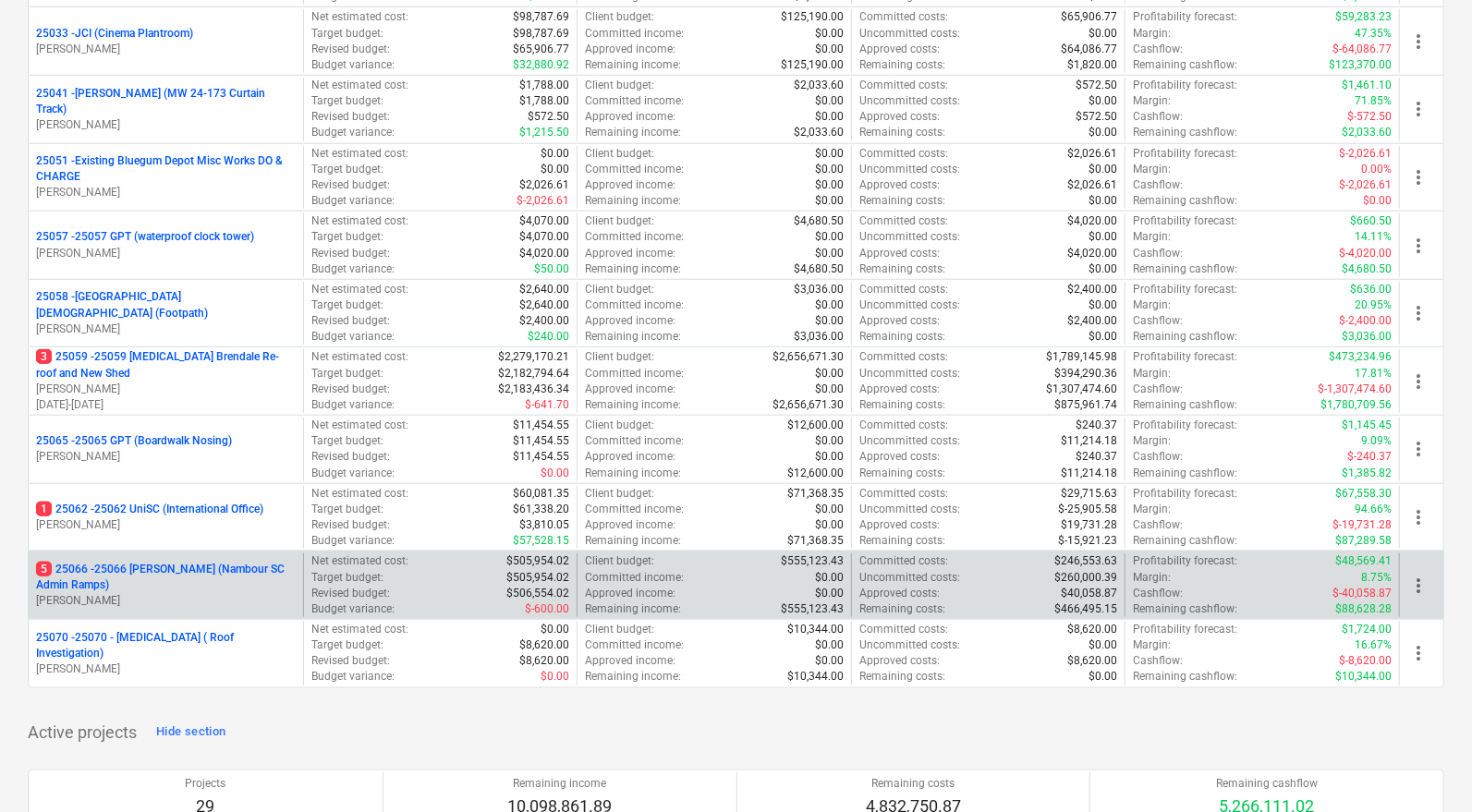
click at [217, 561] on p "5 25066 - 25066 [PERSON_NAME] (Nambour SC Admin Ramps)" at bounding box center [166, 577] width 259 height 32
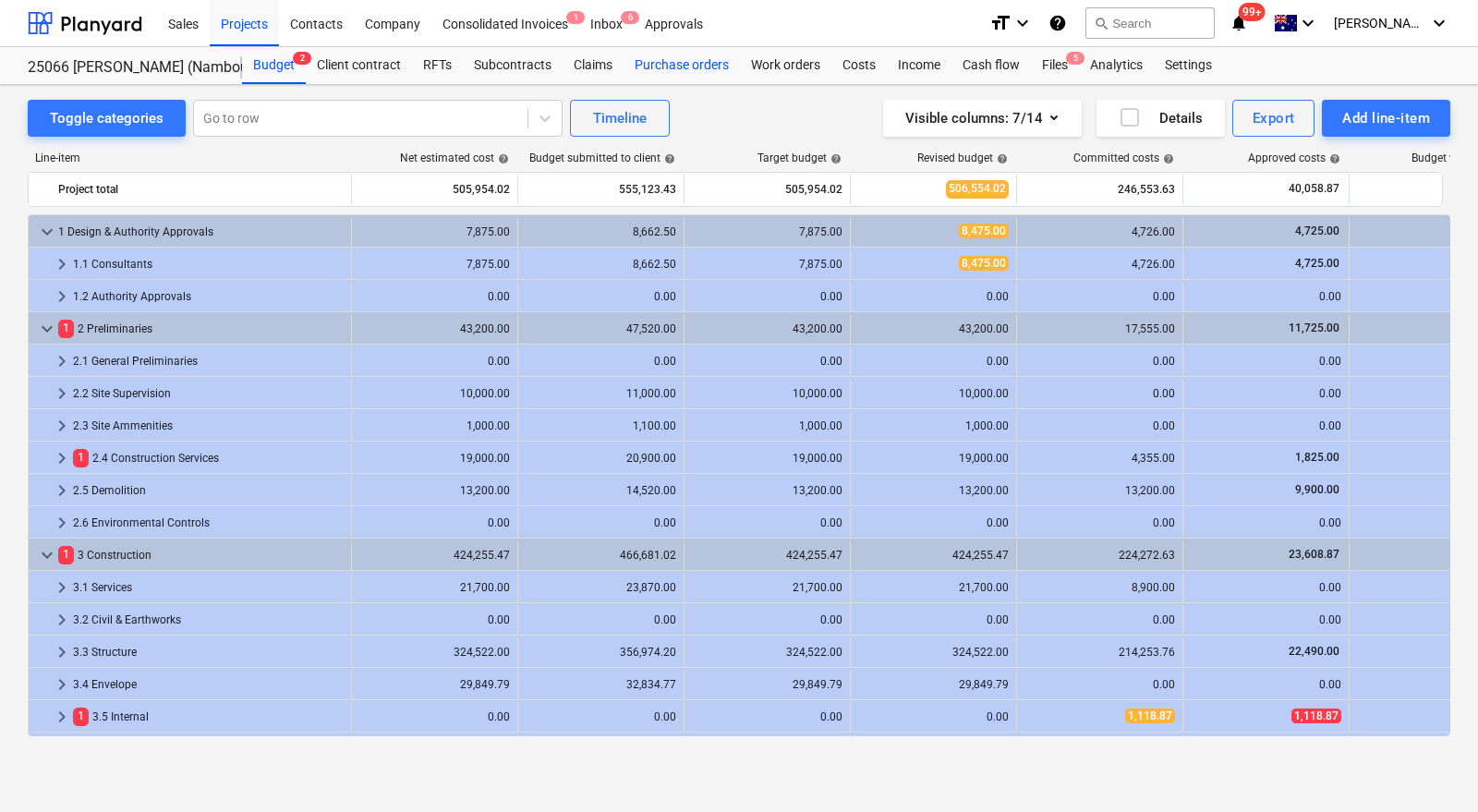
click at [656, 64] on div "Purchase orders" at bounding box center [682, 66] width 117 height 37
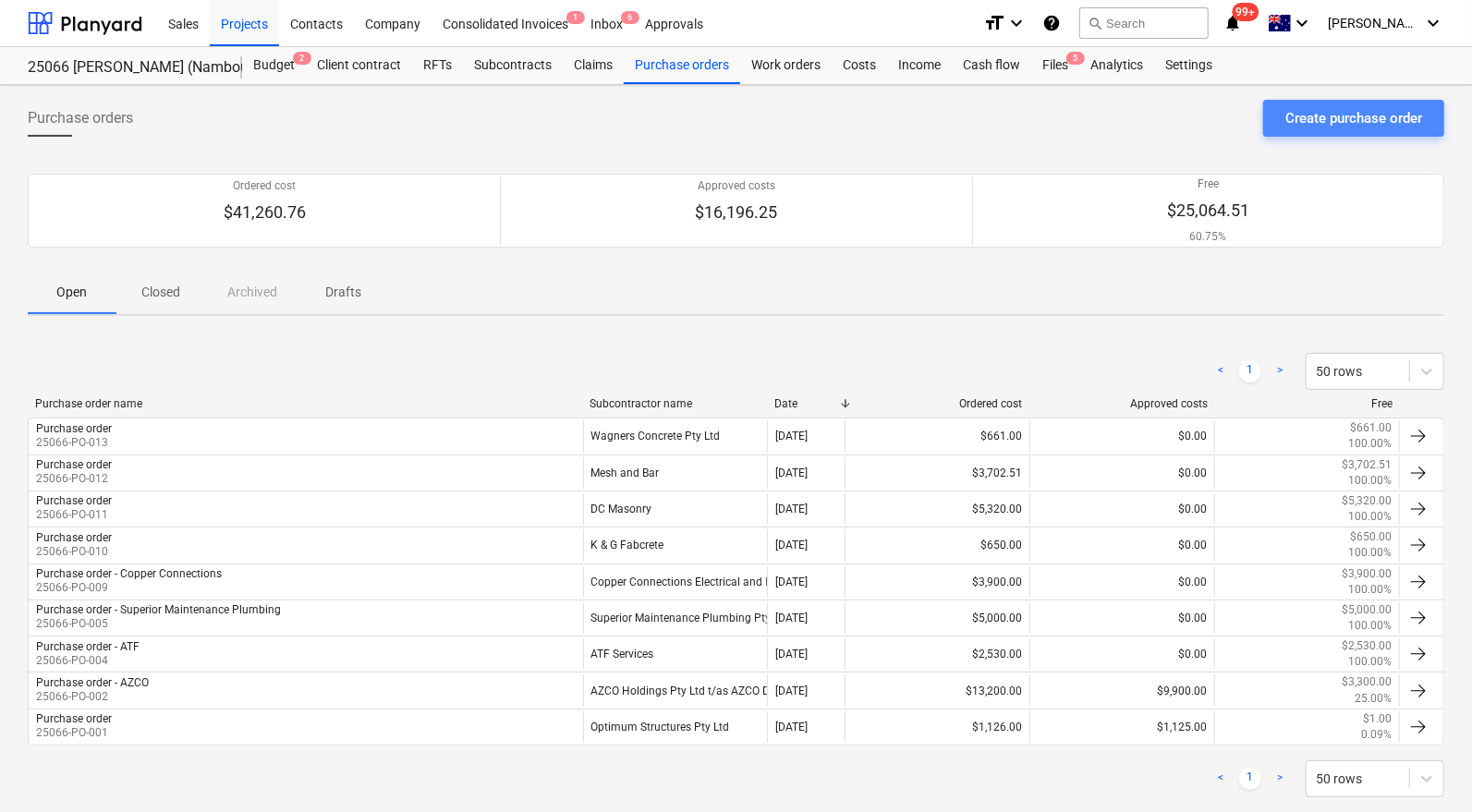
click at [1322, 110] on div "Create purchase order" at bounding box center [1354, 118] width 137 height 24
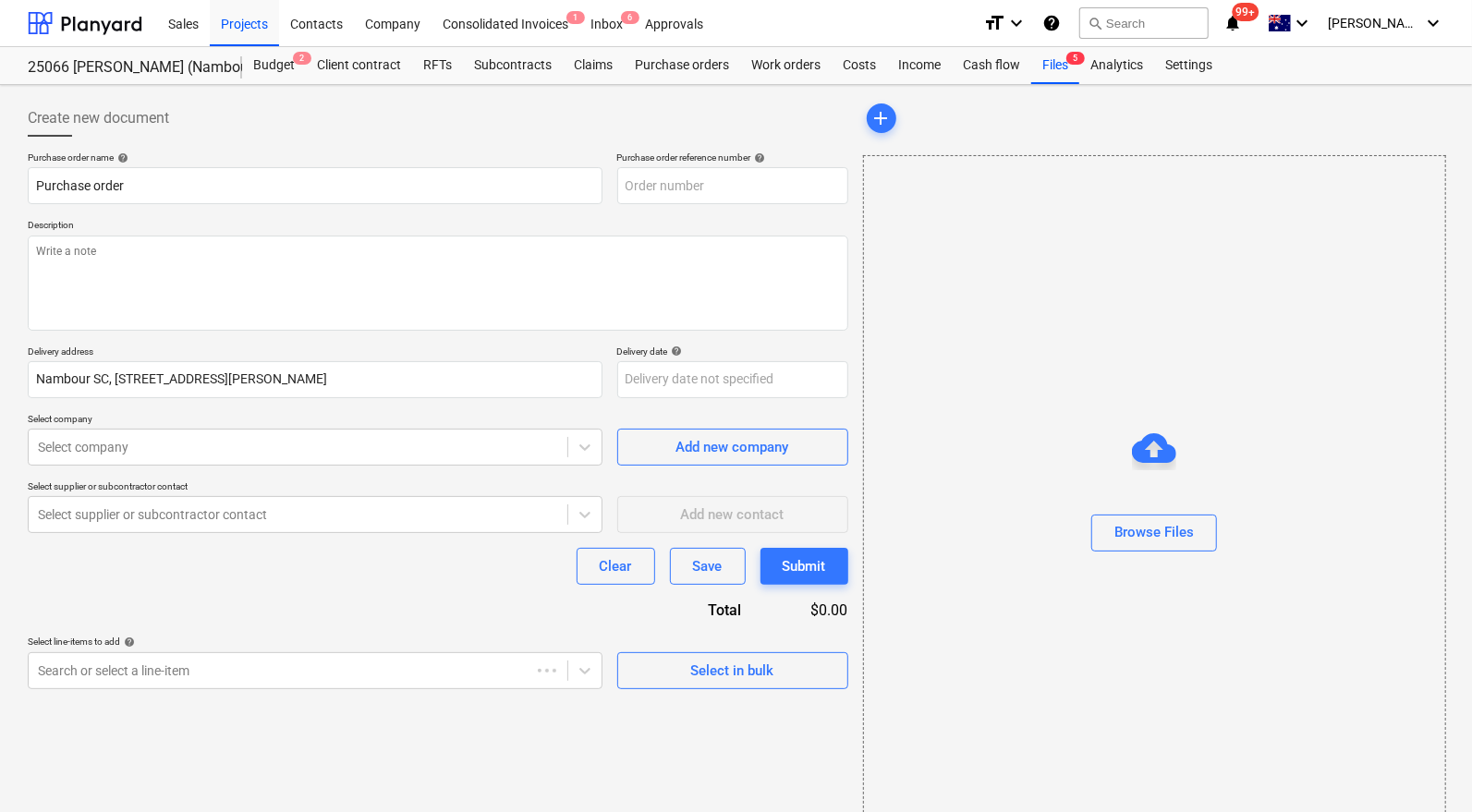
type textarea "x"
type input "25066-PO-014"
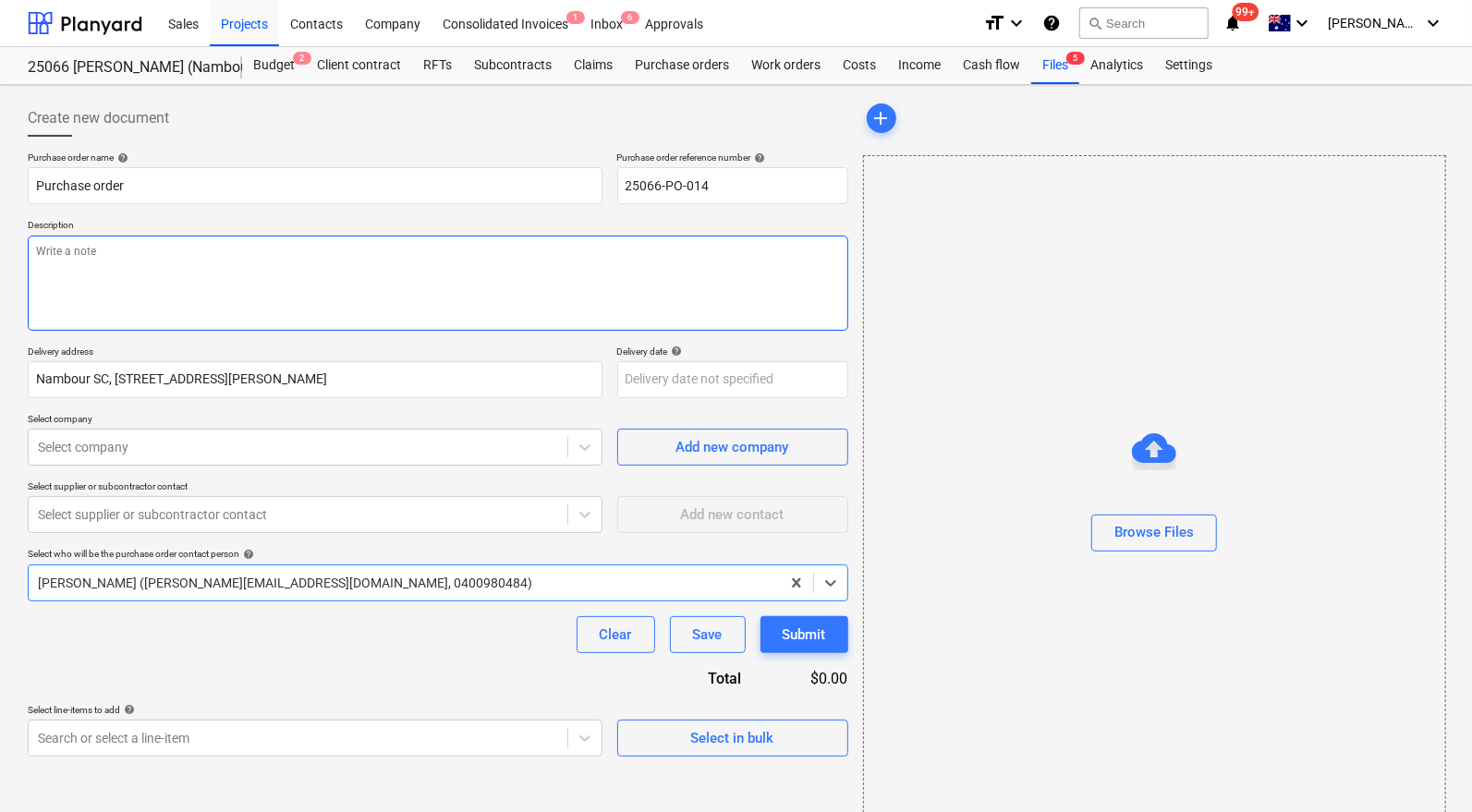
click at [403, 268] on textarea at bounding box center [438, 283] width 821 height 95
type textarea "x"
type textarea "P"
type textarea "x"
type textarea "Pa"
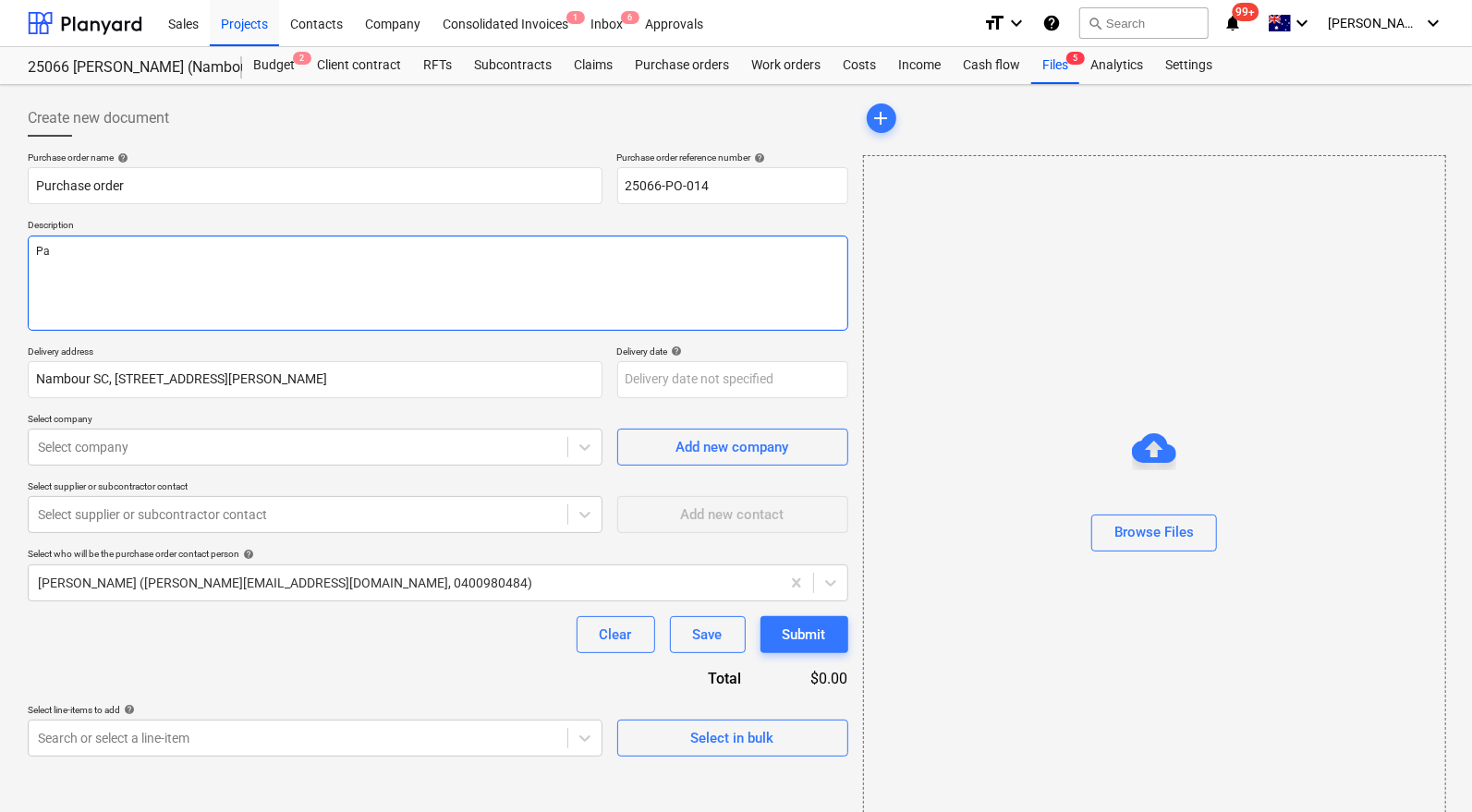
type textarea "x"
type textarea "Pay"
type textarea "x"
type textarea "Paym"
type textarea "x"
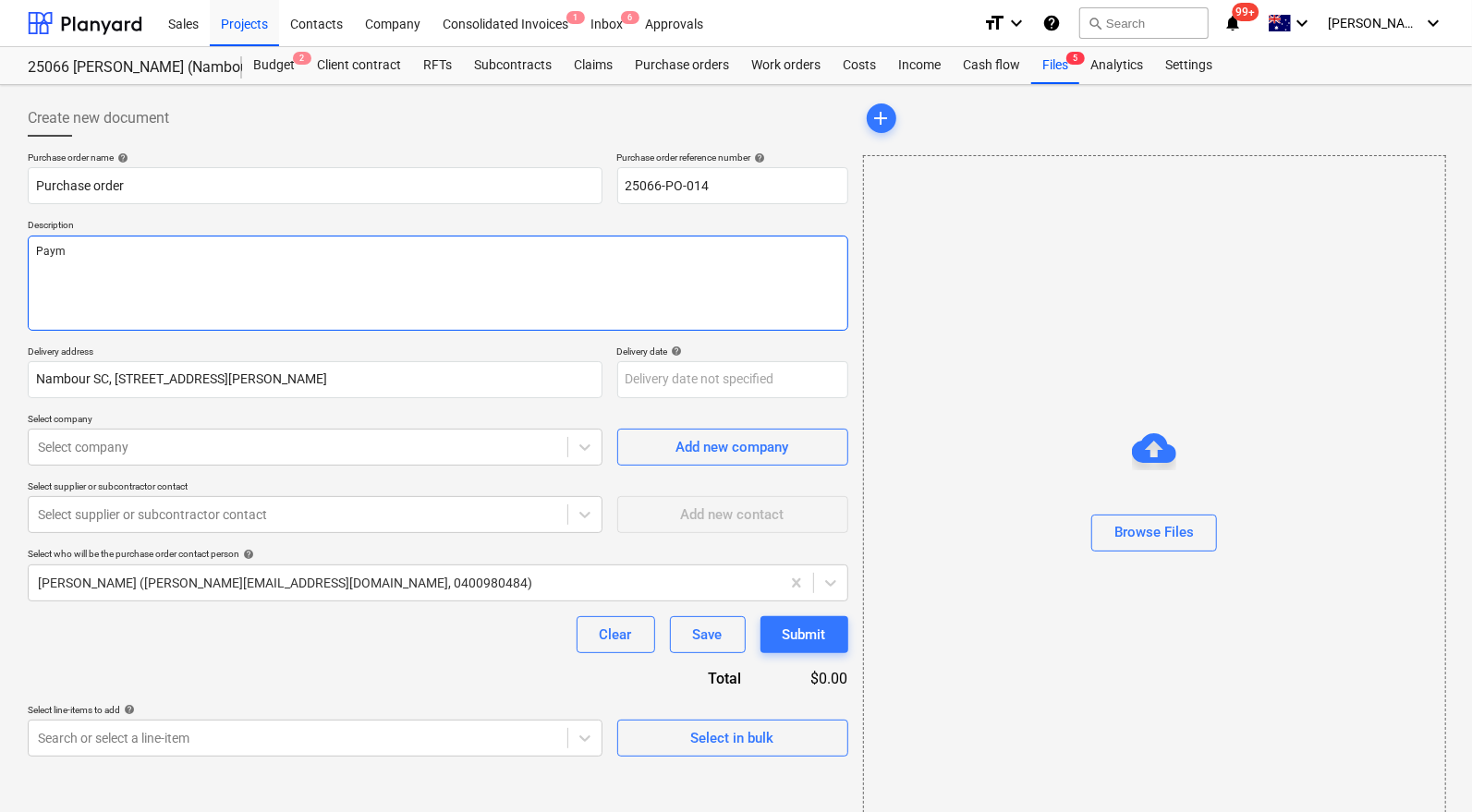
type textarea "Payme"
type textarea "x"
type textarea "Paymen"
type textarea "x"
type textarea "Payment"
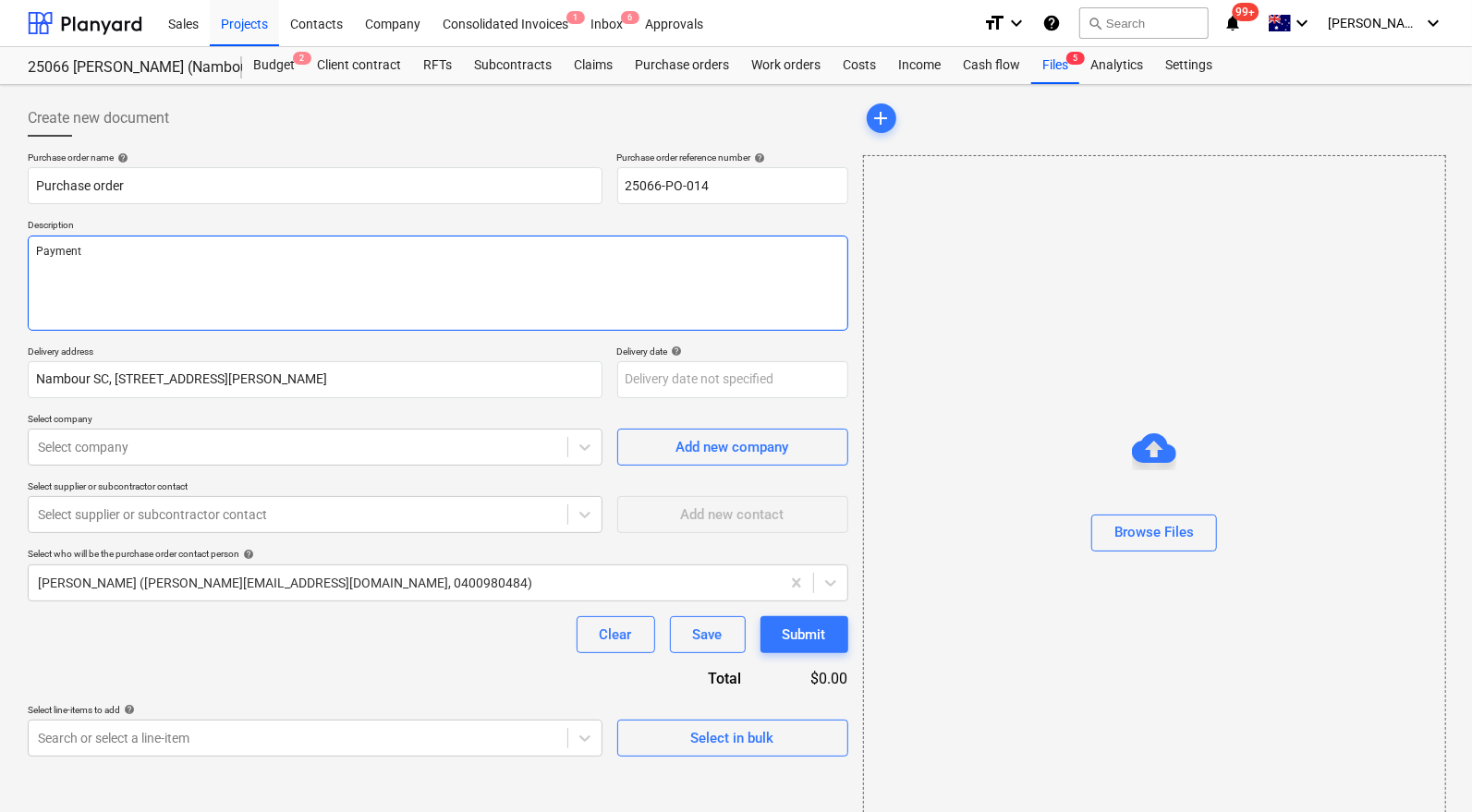
type textarea "x"
type textarea "Payment"
type textarea "x"
type textarea "Payment T"
type textarea "x"
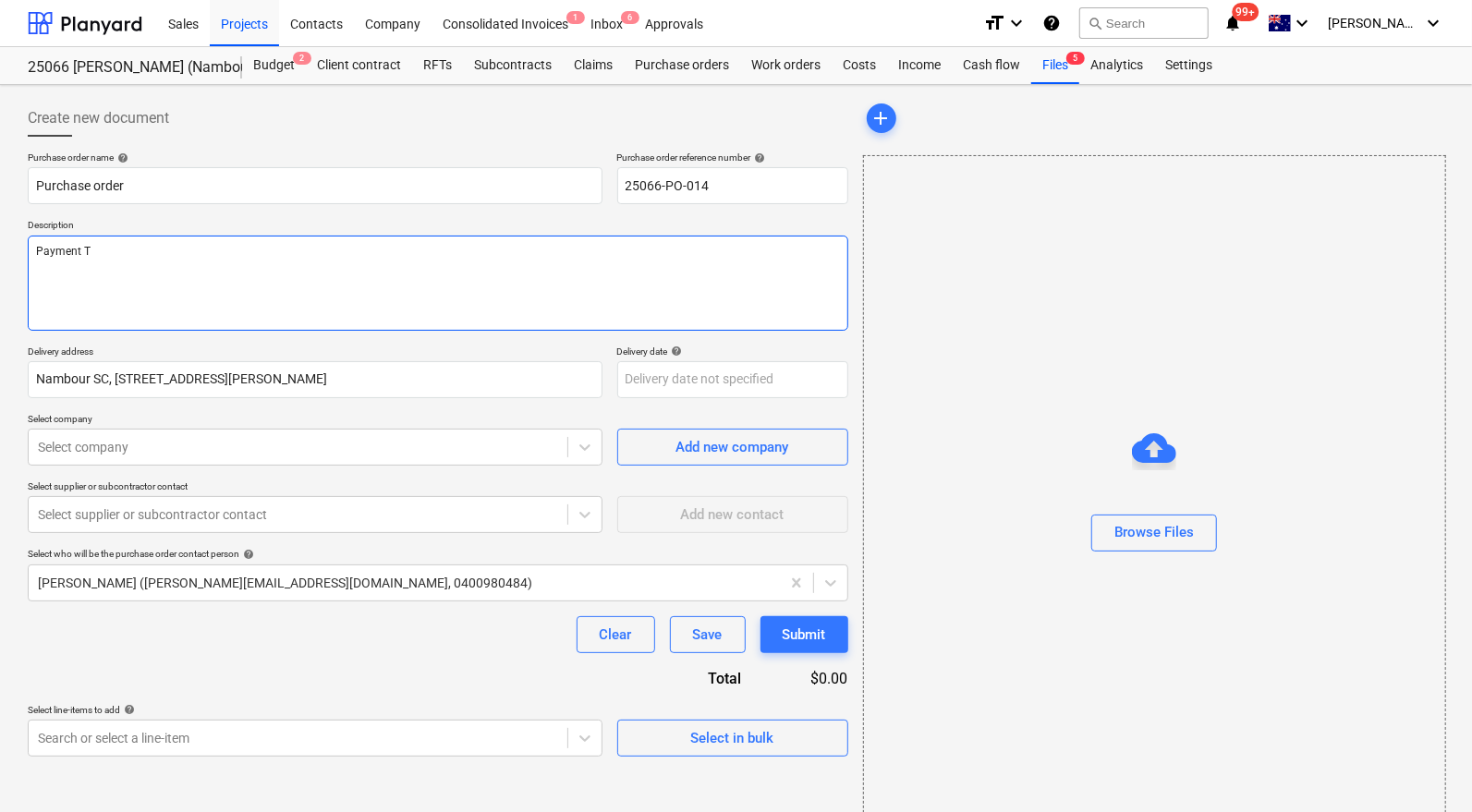
type textarea "Payment Te"
type textarea "x"
type textarea "Payment Ter"
type textarea "x"
type textarea "Payment Term"
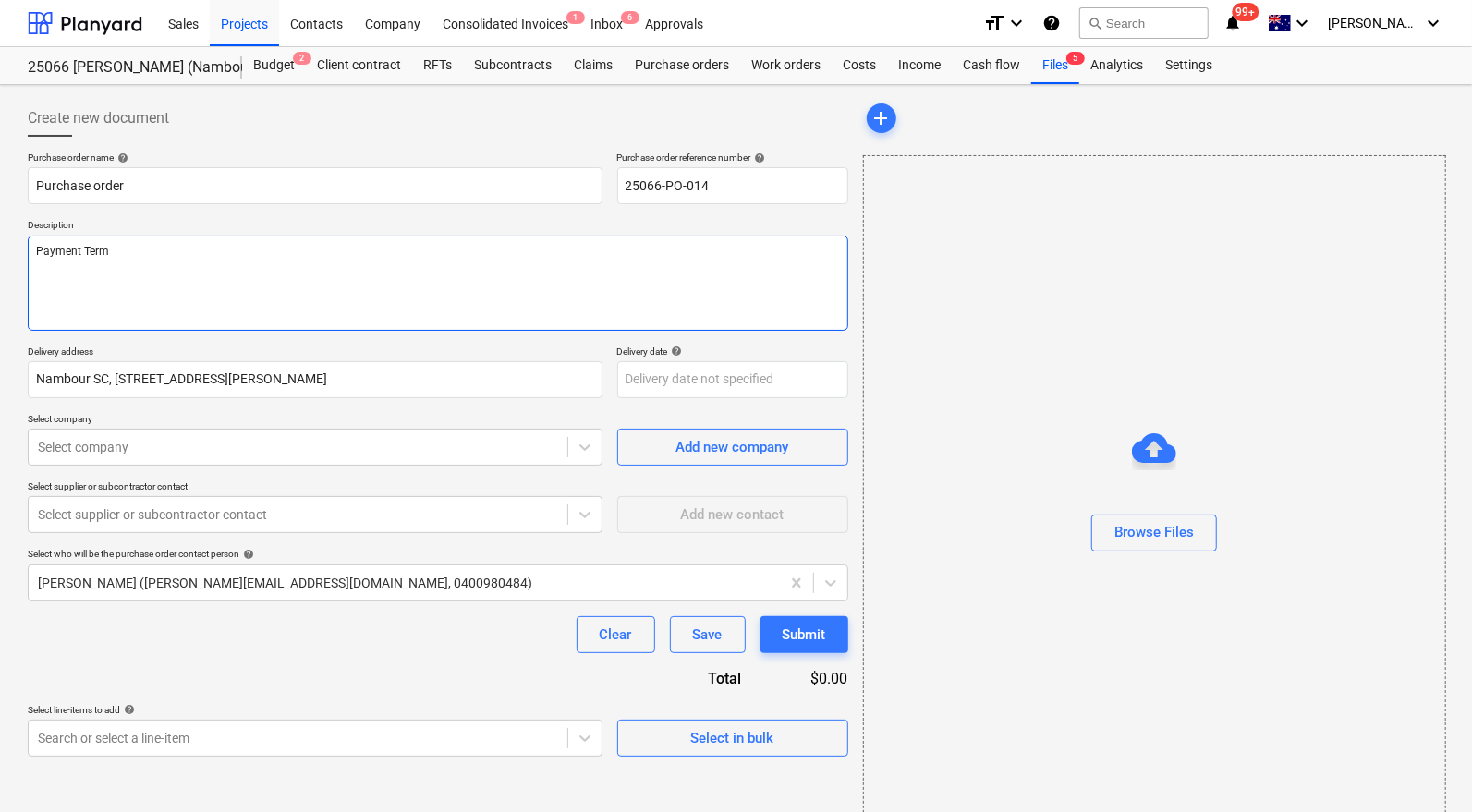
type textarea "x"
type textarea "Payment Terms"
type textarea "x"
type textarea "Payment Terms"
type textarea "x"
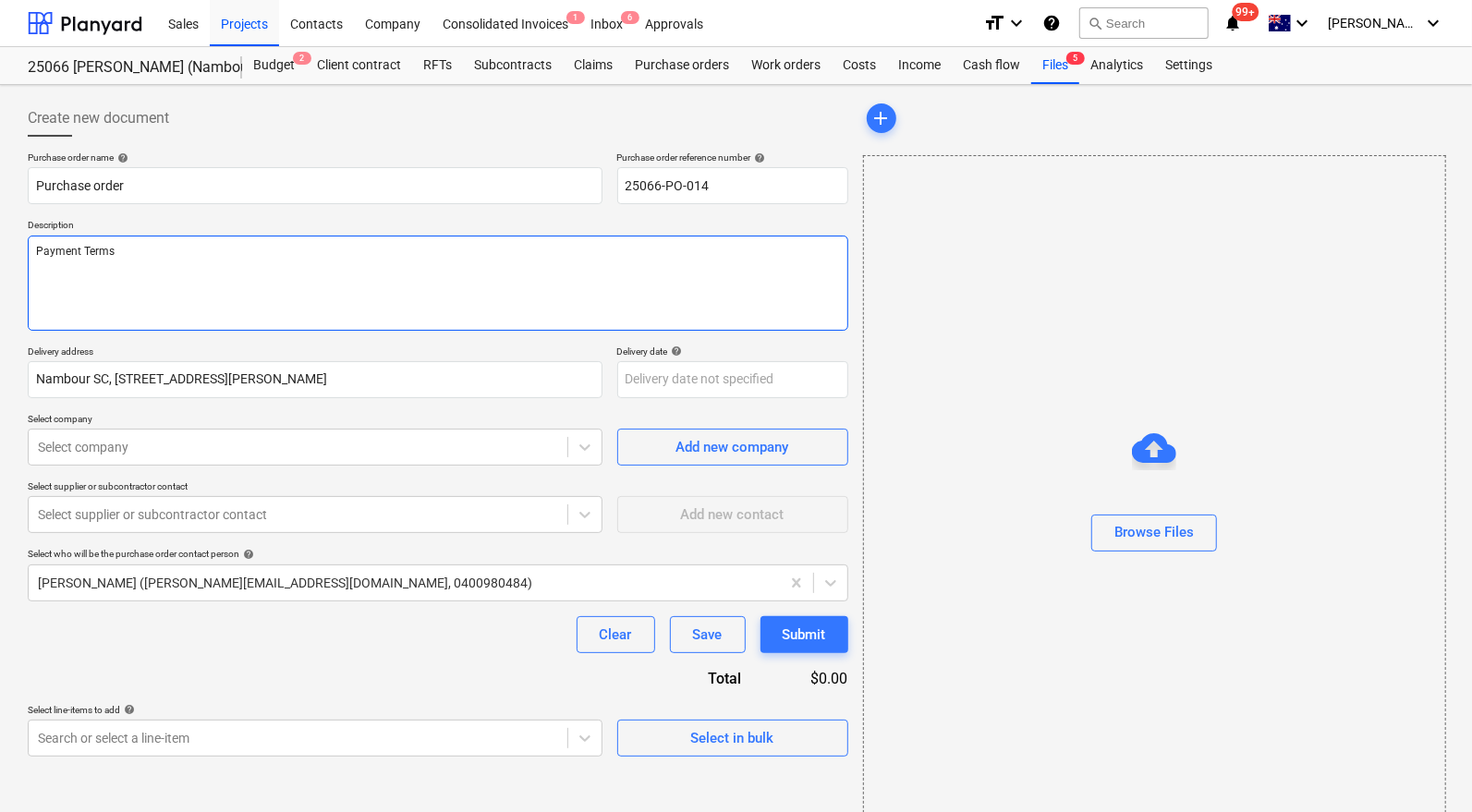
type textarea "Payment Terms -"
type textarea "x"
type textarea "Payment Terms -"
type textarea "x"
type textarea "Payment Terms - 3"
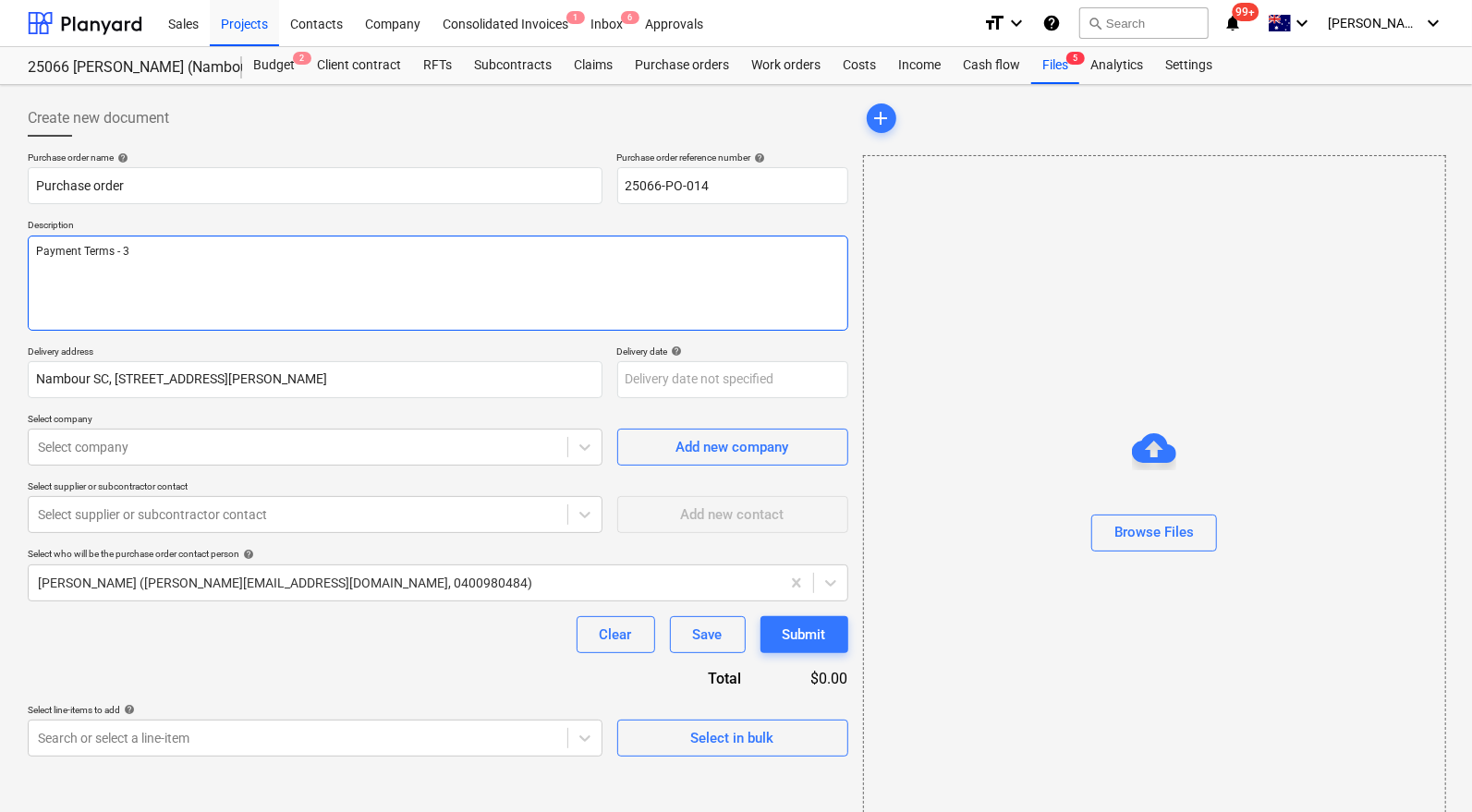
type textarea "x"
type textarea "Payment Terms - 30"
type textarea "x"
type textarea "Payment Terms - 30"
type textarea "x"
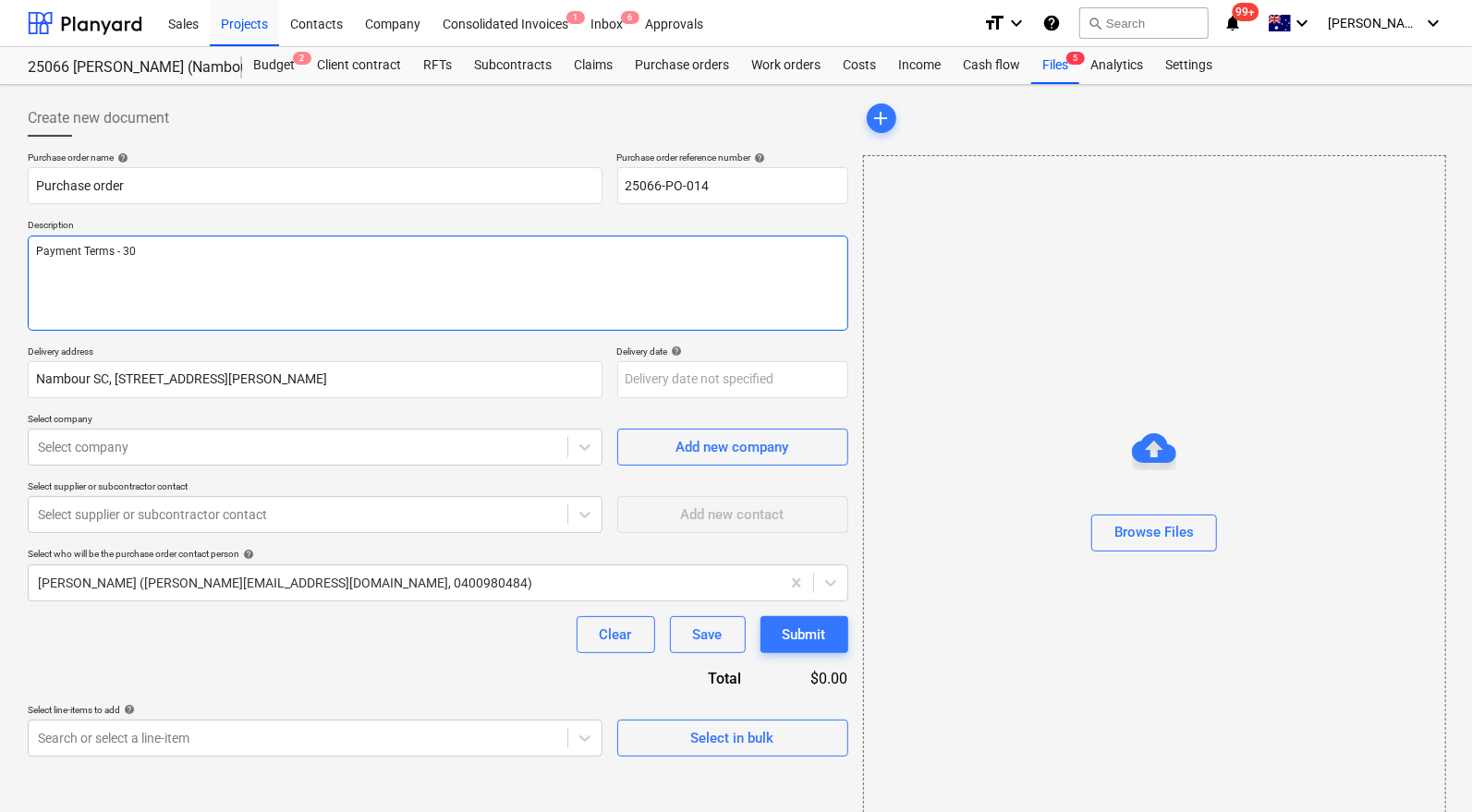
type textarea "Payment Terms - 30 D"
type textarea "x"
type textarea "Payment Terms - 30 Da"
type textarea "x"
type textarea "Payment Terms - 30 Day"
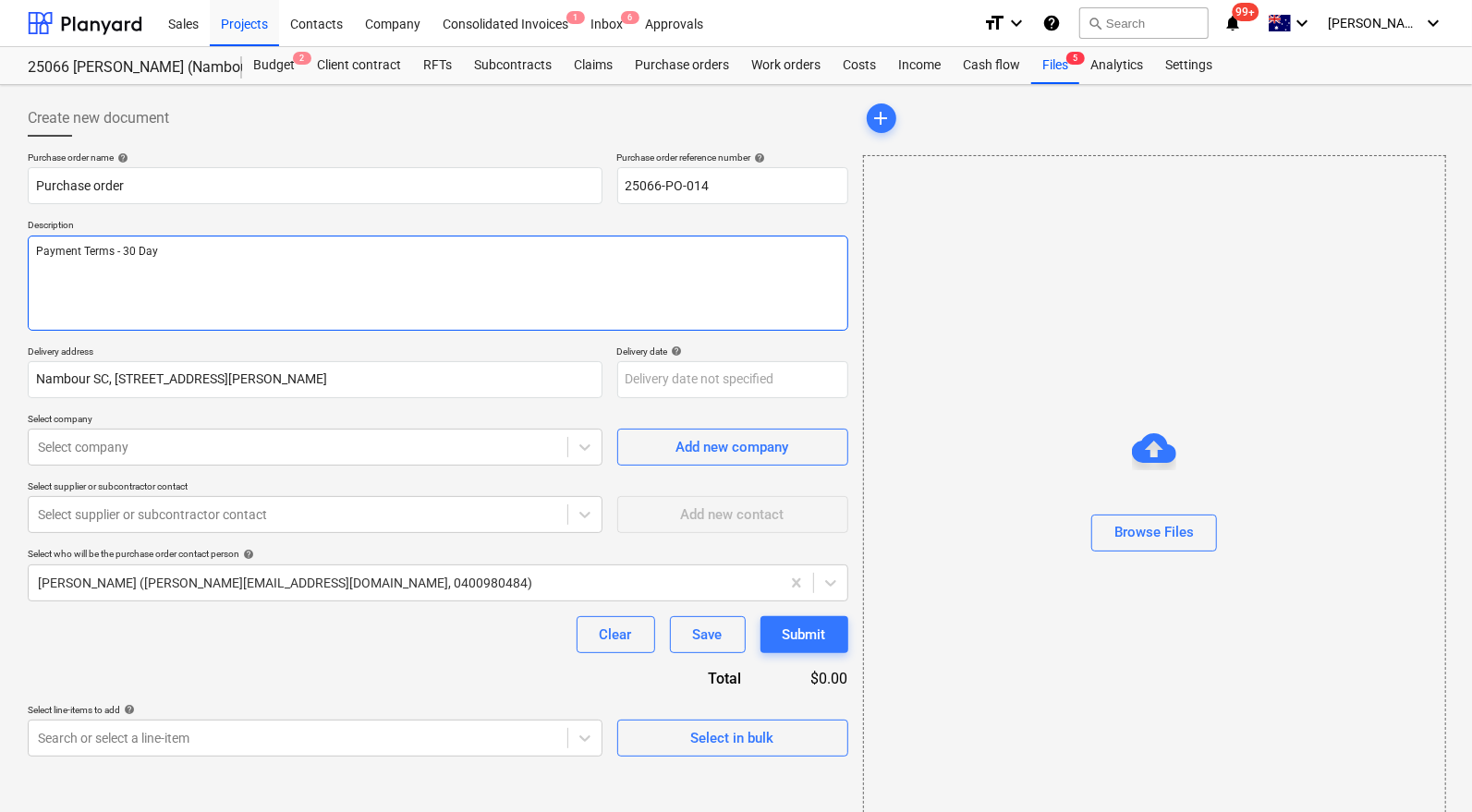
type textarea "x"
type textarea "Payment Terms - 30 Days"
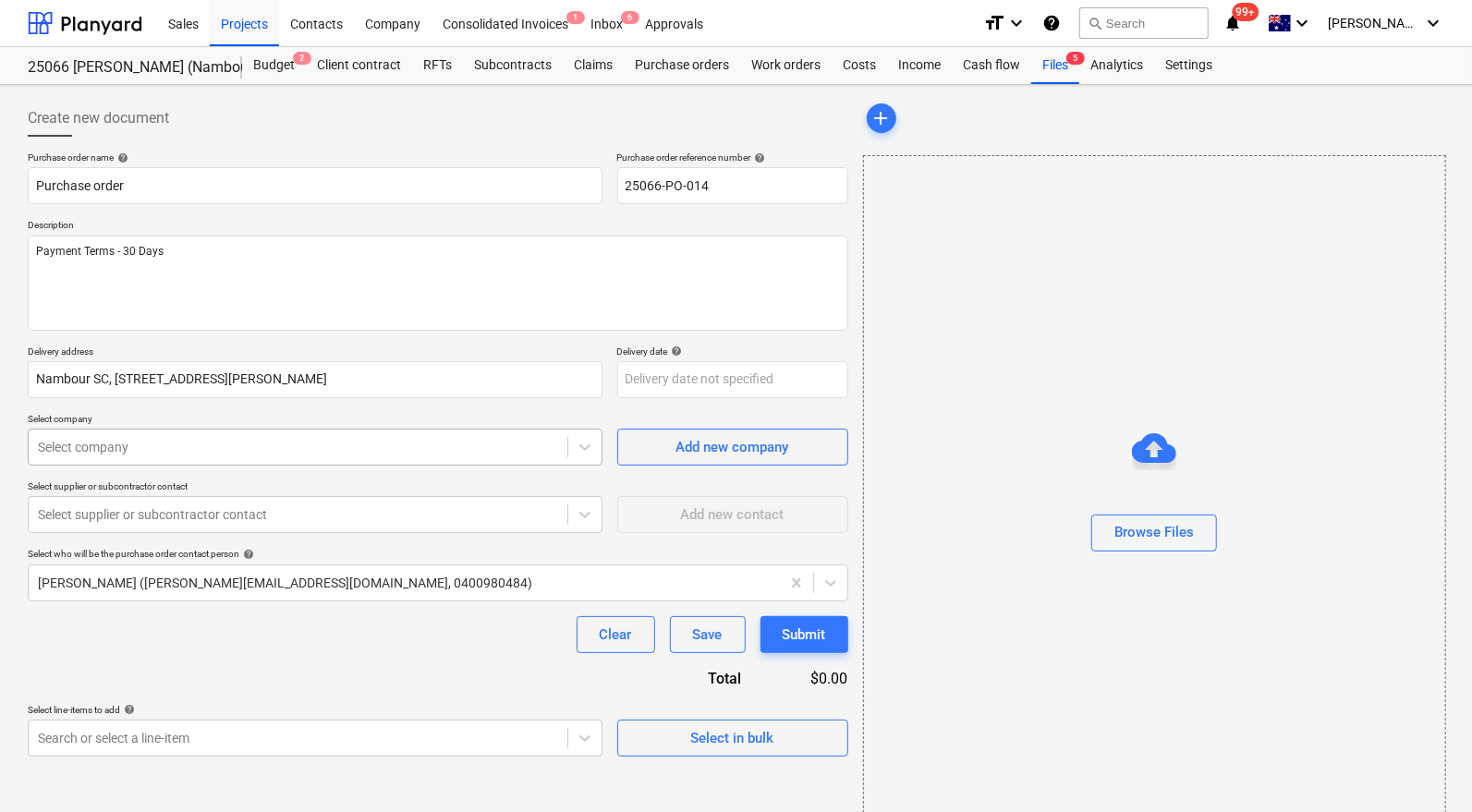
type textarea "x"
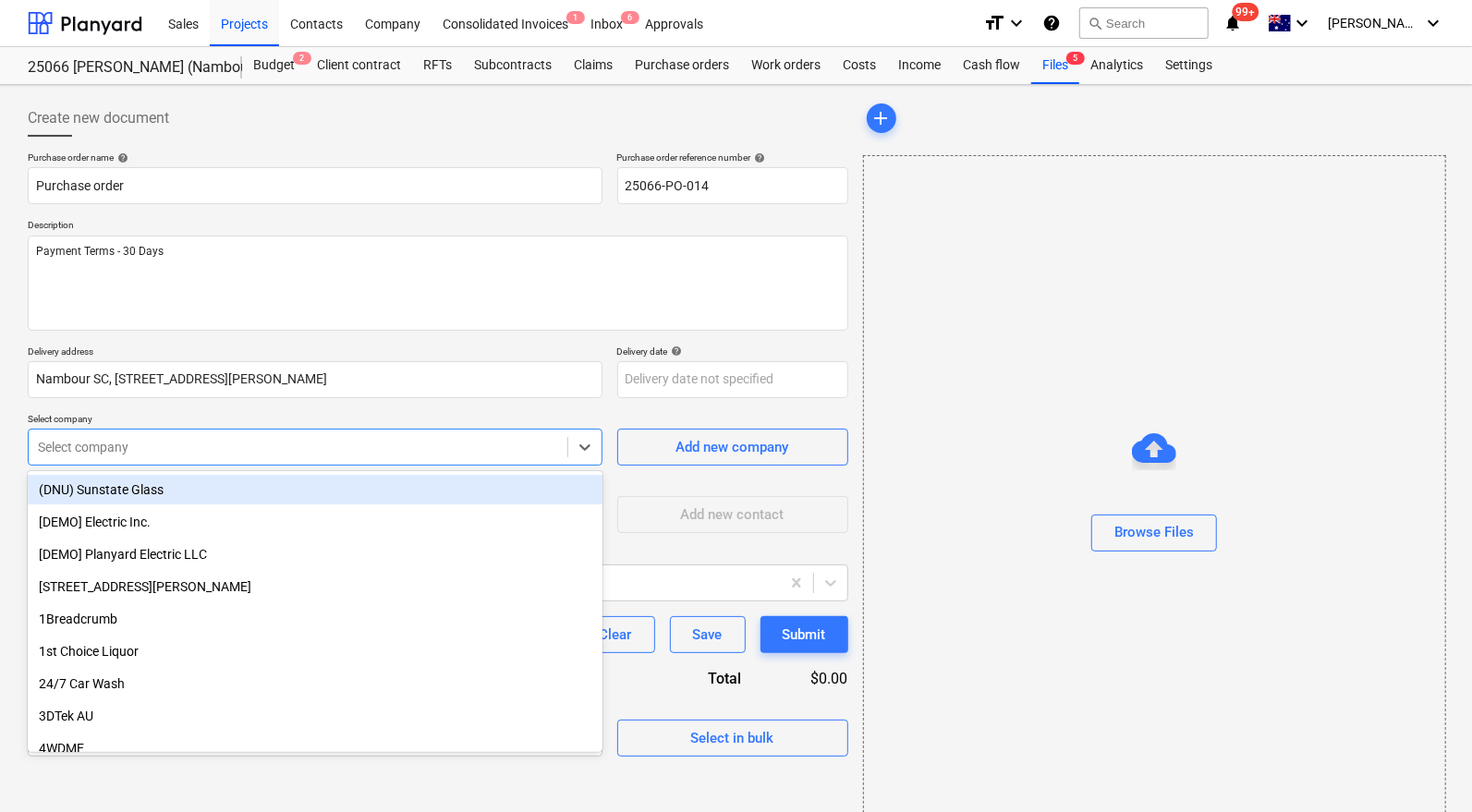
click at [280, 461] on div "Select company" at bounding box center [315, 447] width 575 height 37
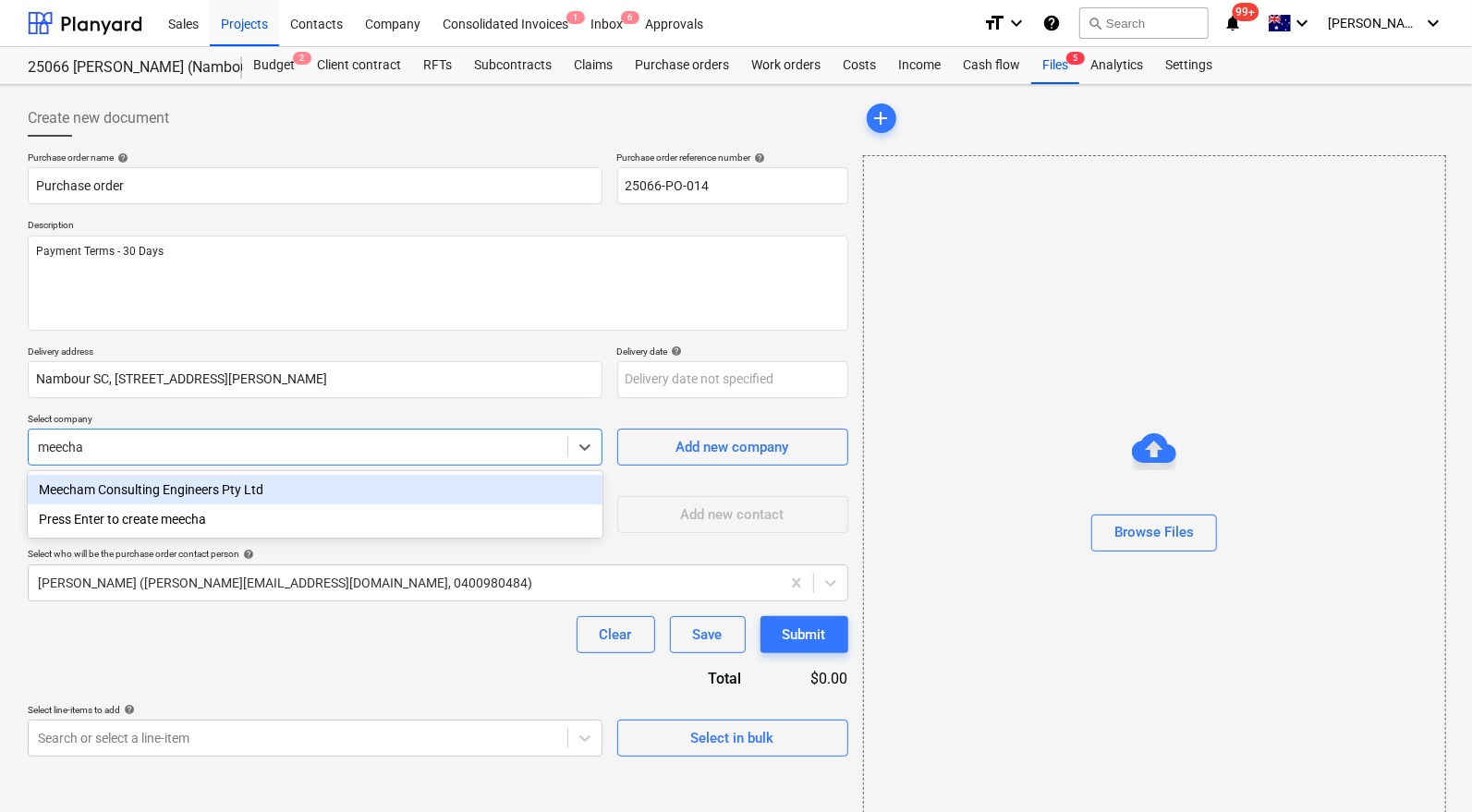
type input "meecham"
click at [266, 491] on div "Meecham Consulting Engineers Pty Ltd" at bounding box center [315, 489] width 575 height 30
type textarea "x"
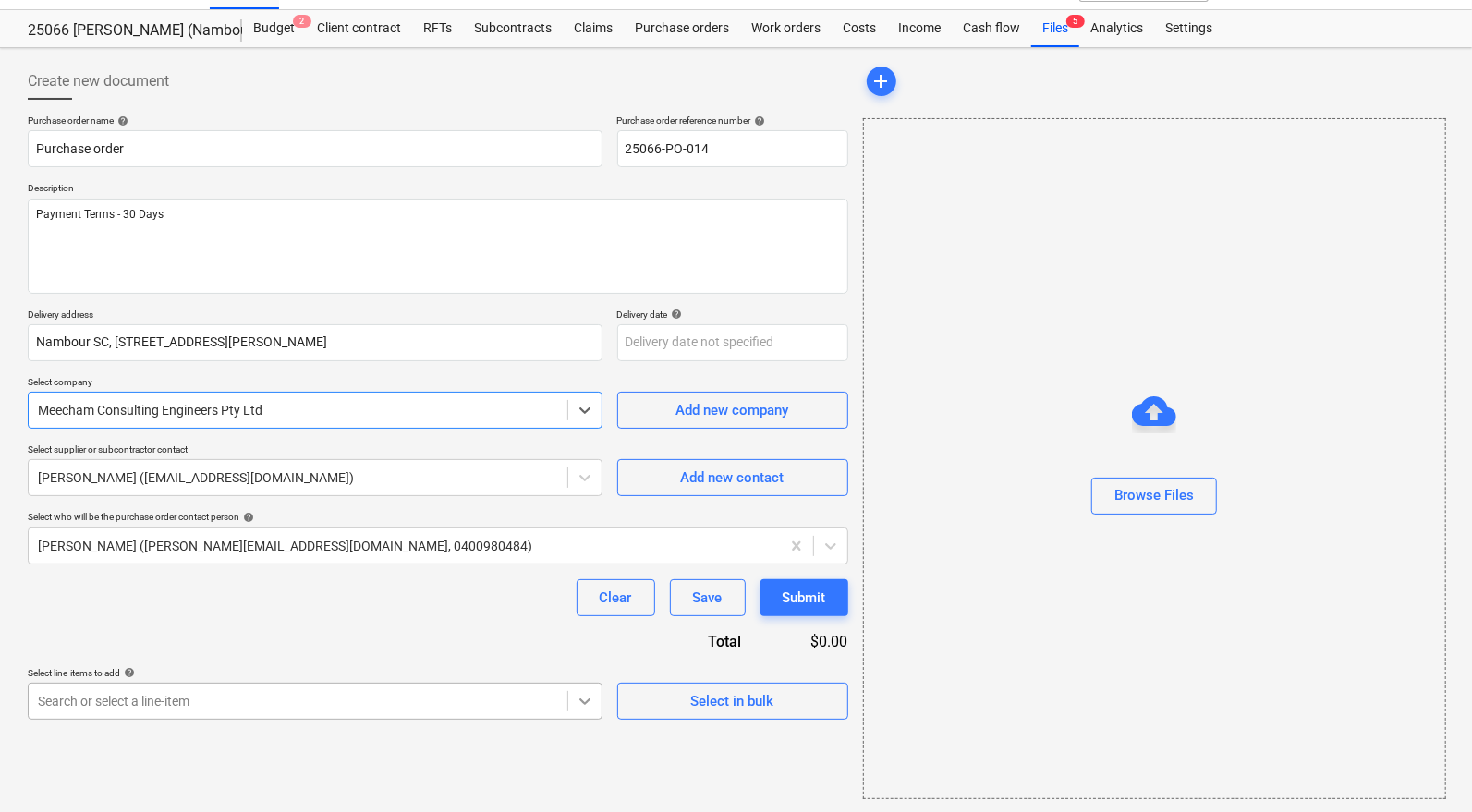
scroll to position [231, 0]
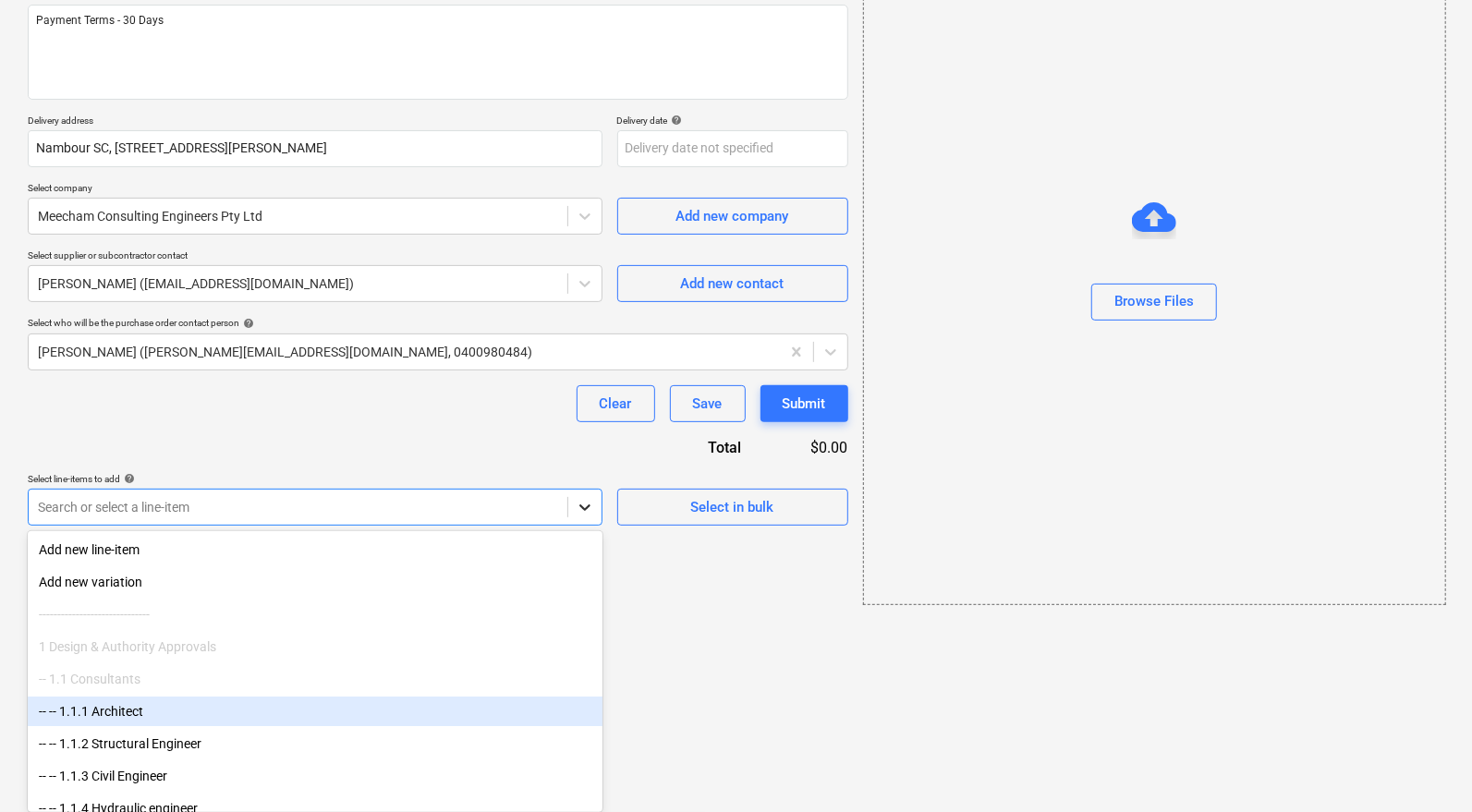
click at [590, 581] on body "Sales Projects Contacts Company Consolidated Invoices 1 Inbox 6 Approvals forma…" at bounding box center [736, 174] width 1472 height 812
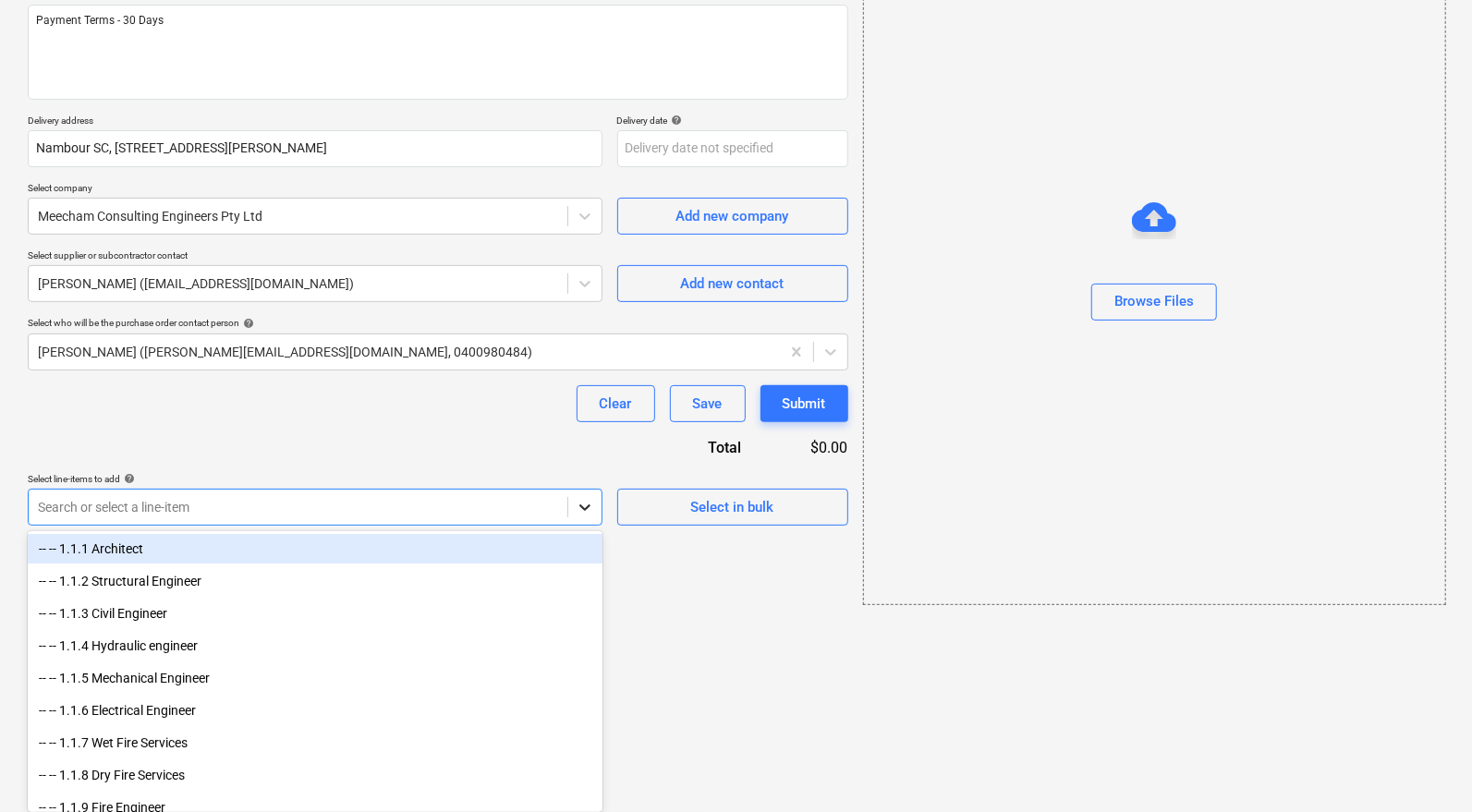
scroll to position [163, 0]
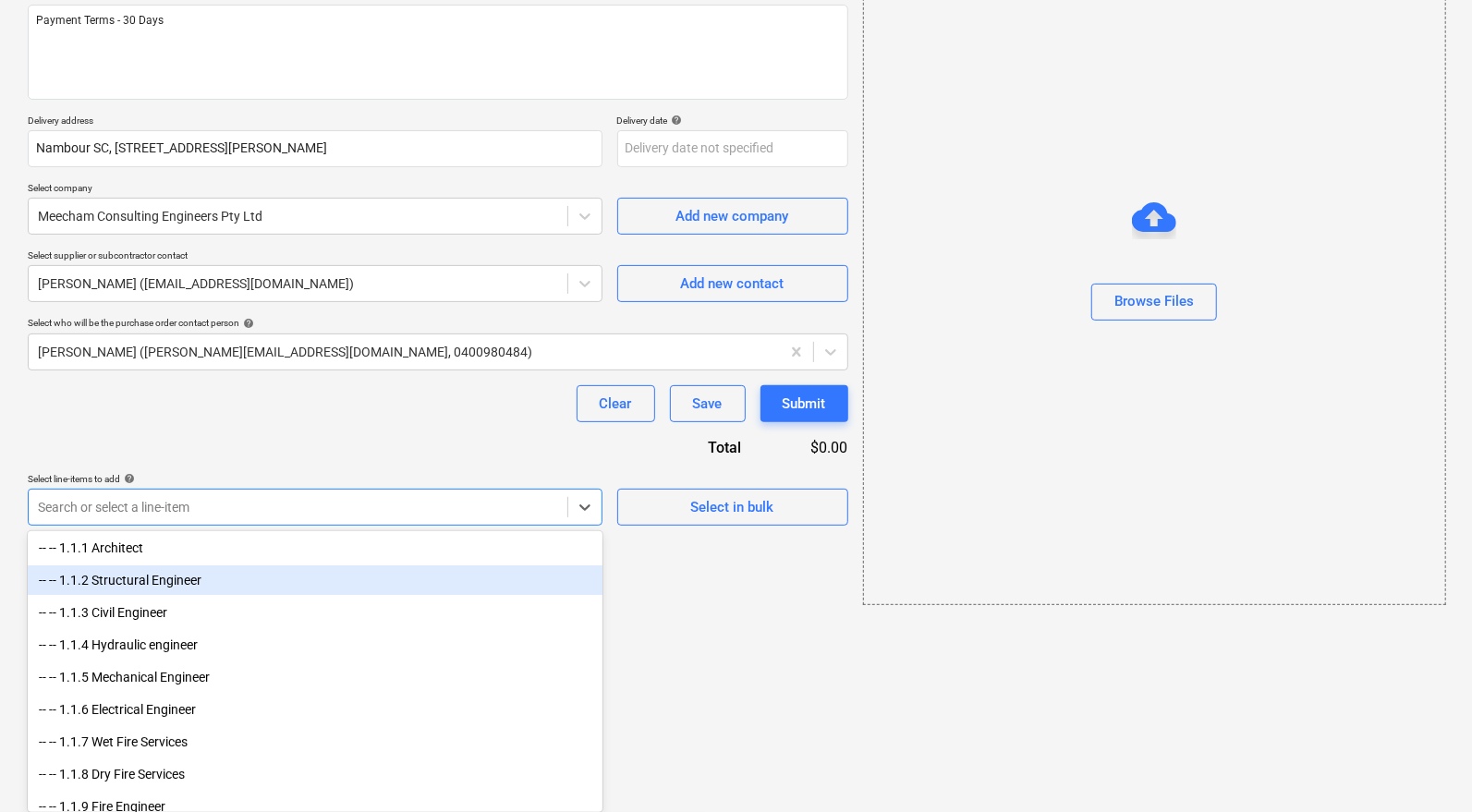
click at [271, 578] on div "-- -- 1.1.2 Structural Engineer" at bounding box center [315, 580] width 575 height 30
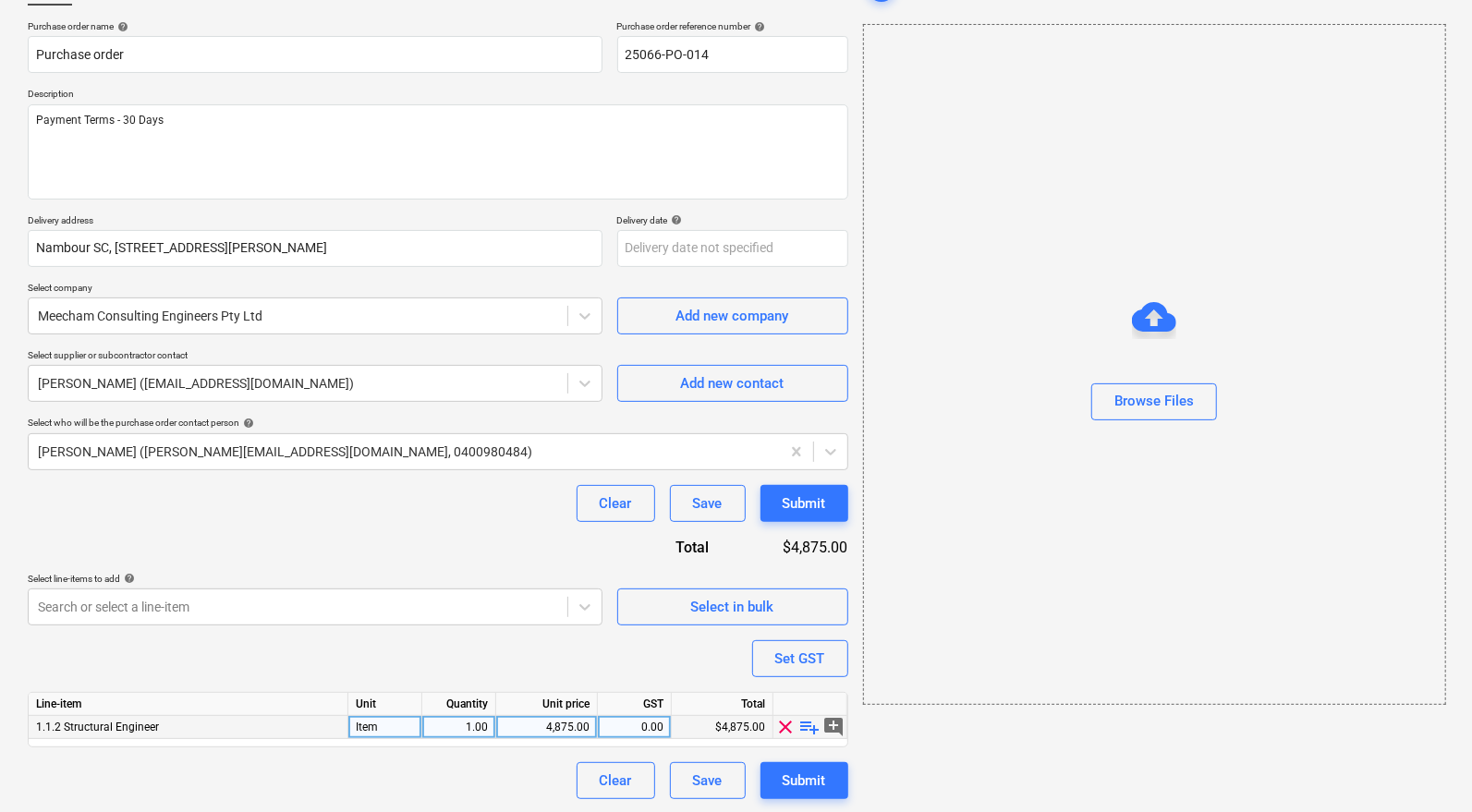
click at [811, 722] on span "playlist_add" at bounding box center [811, 727] width 22 height 22
type textarea "x"
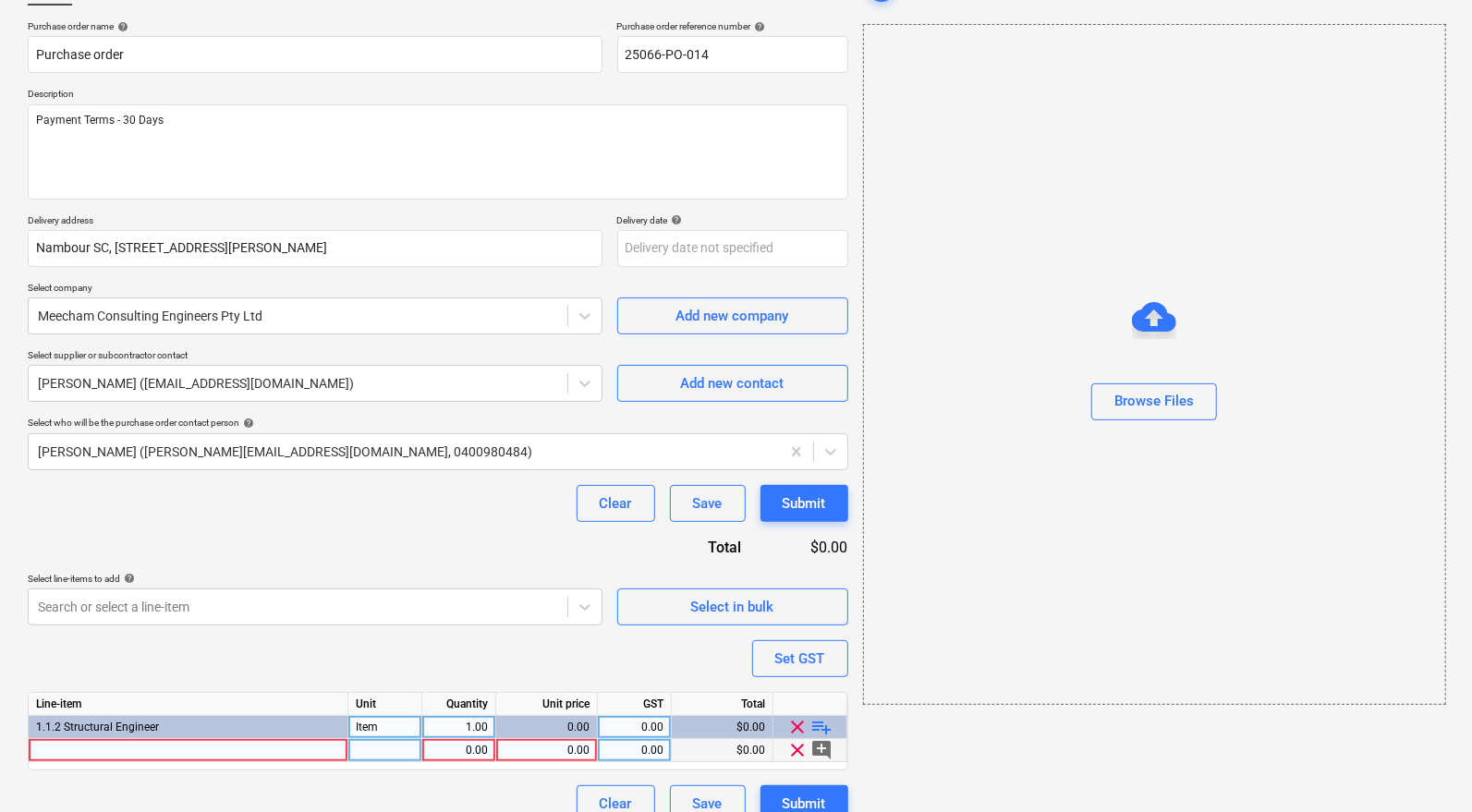
click at [334, 749] on div at bounding box center [188, 750] width 320 height 23
type input "Prepour Inspections"
type textarea "x"
click at [408, 752] on div at bounding box center [385, 750] width 74 height 23
type input "Item"
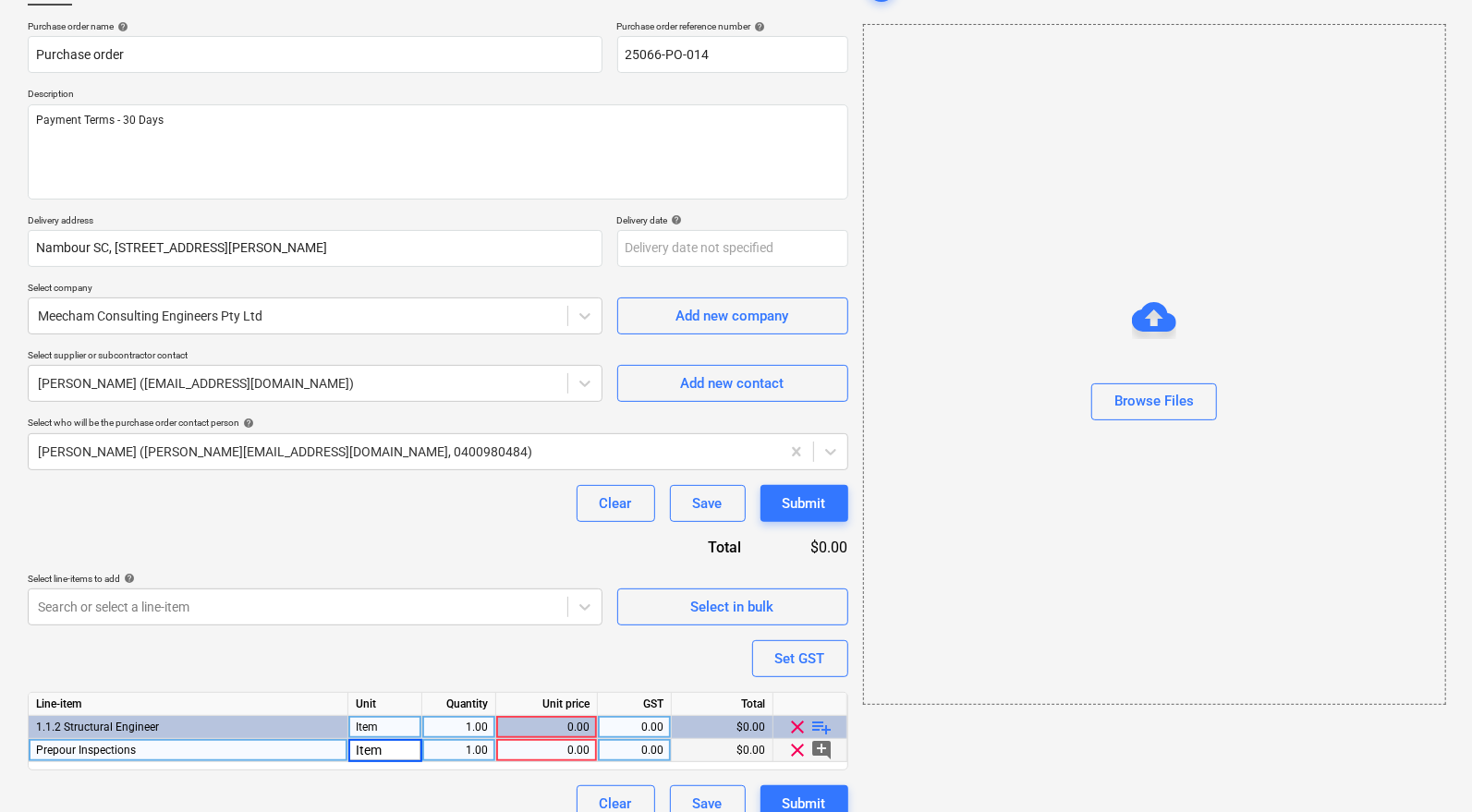
type textarea "x"
click at [554, 745] on div "0.00" at bounding box center [547, 750] width 86 height 23
type input "1690"
type textarea "x"
click at [647, 745] on div "0.00" at bounding box center [634, 750] width 58 height 23
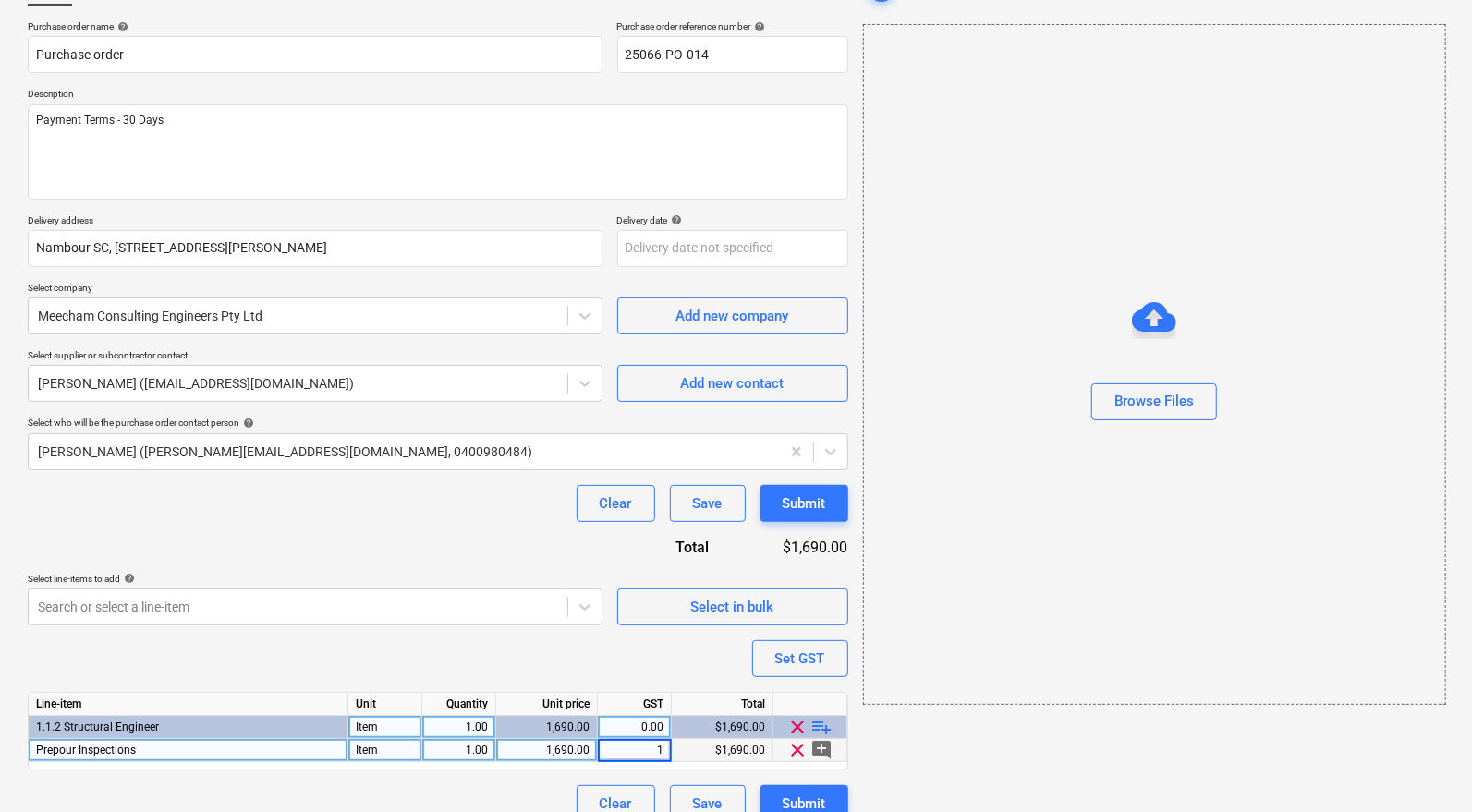
type input "10"
click at [940, 743] on div "add Browse Files" at bounding box center [1153, 394] width 596 height 868
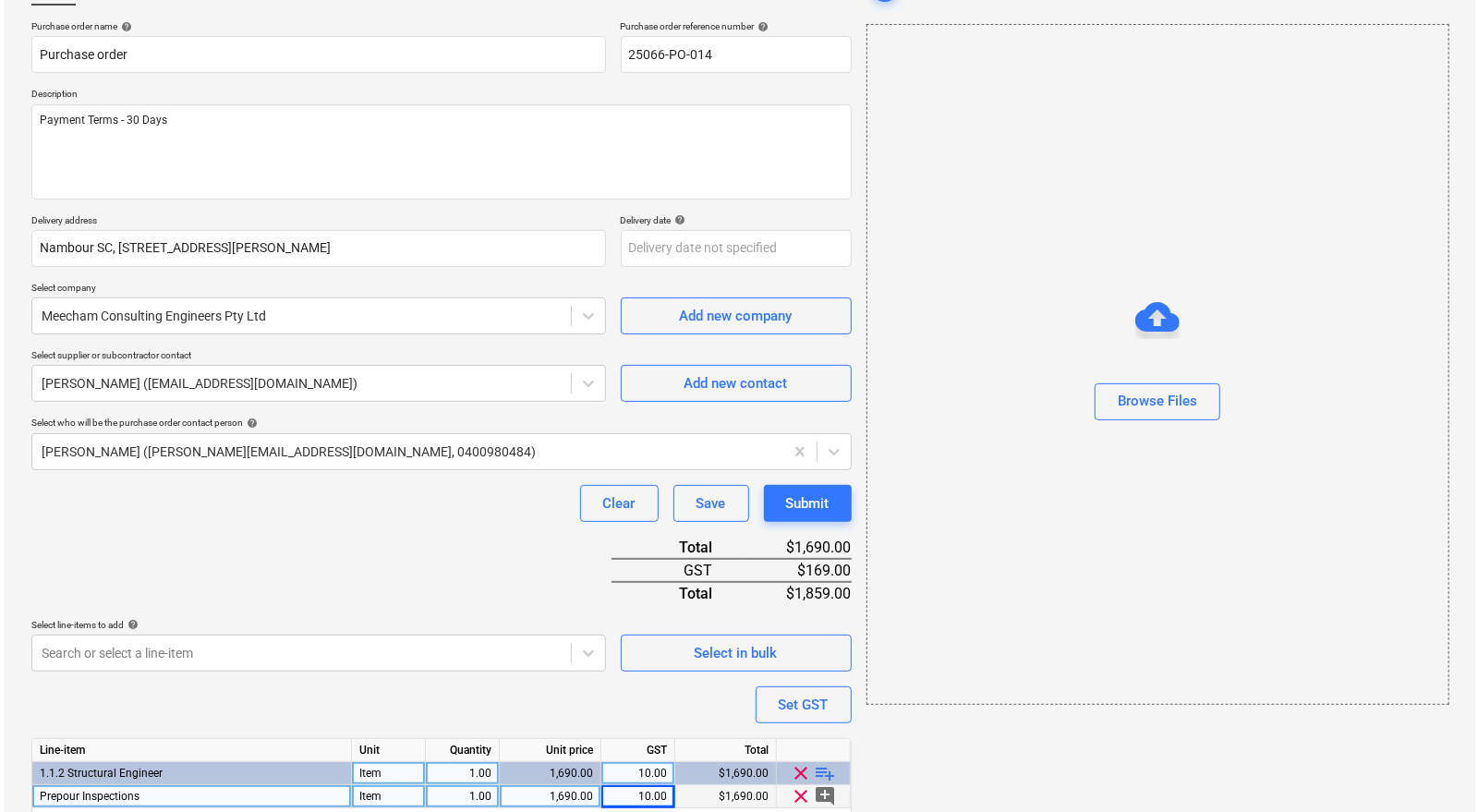
scroll to position [200, 0]
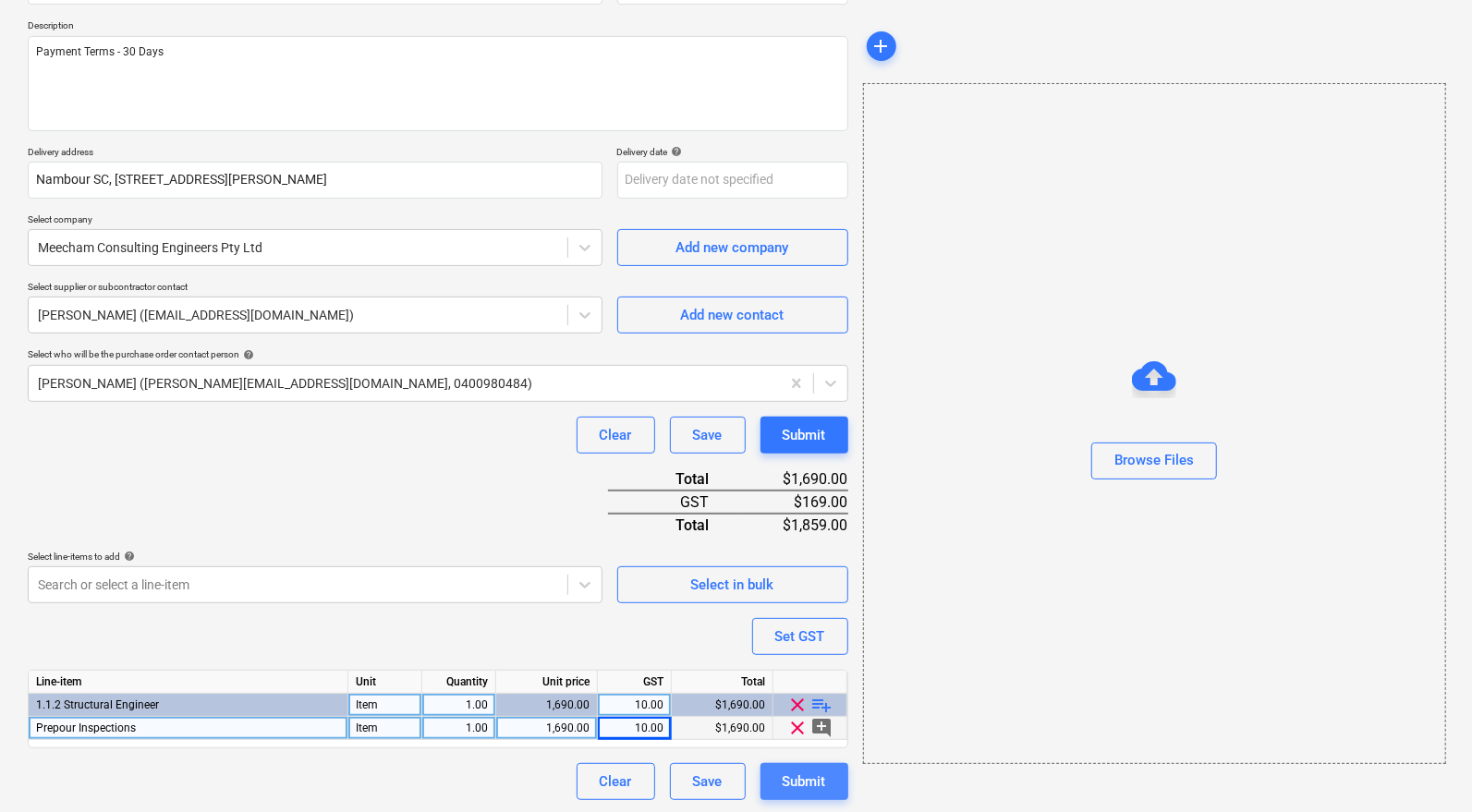
click at [814, 773] on div "Submit" at bounding box center [804, 781] width 44 height 24
type textarea "x"
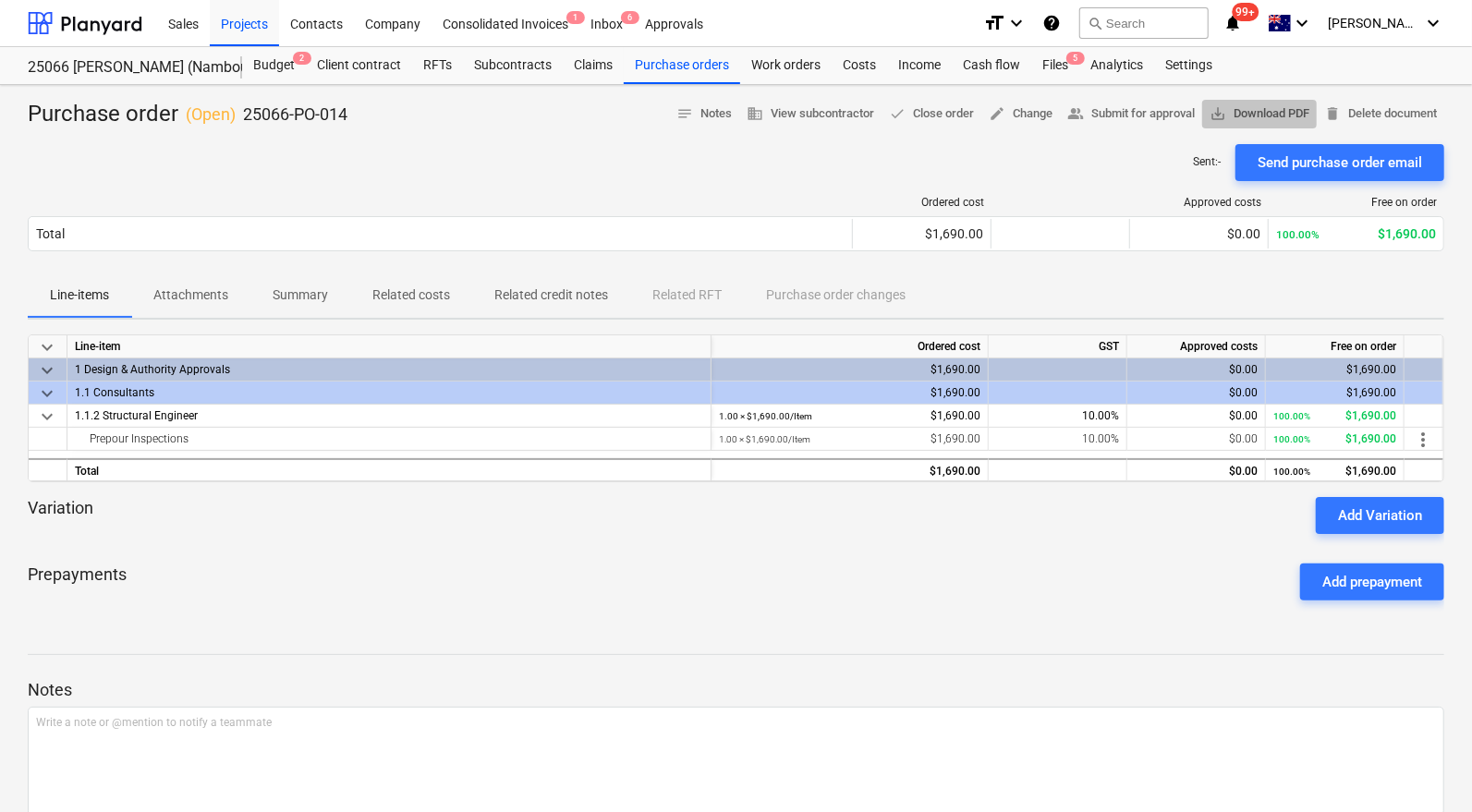
click at [1234, 107] on span "save_alt Download PDF" at bounding box center [1259, 114] width 100 height 21
